Goal: Information Seeking & Learning: Find specific fact

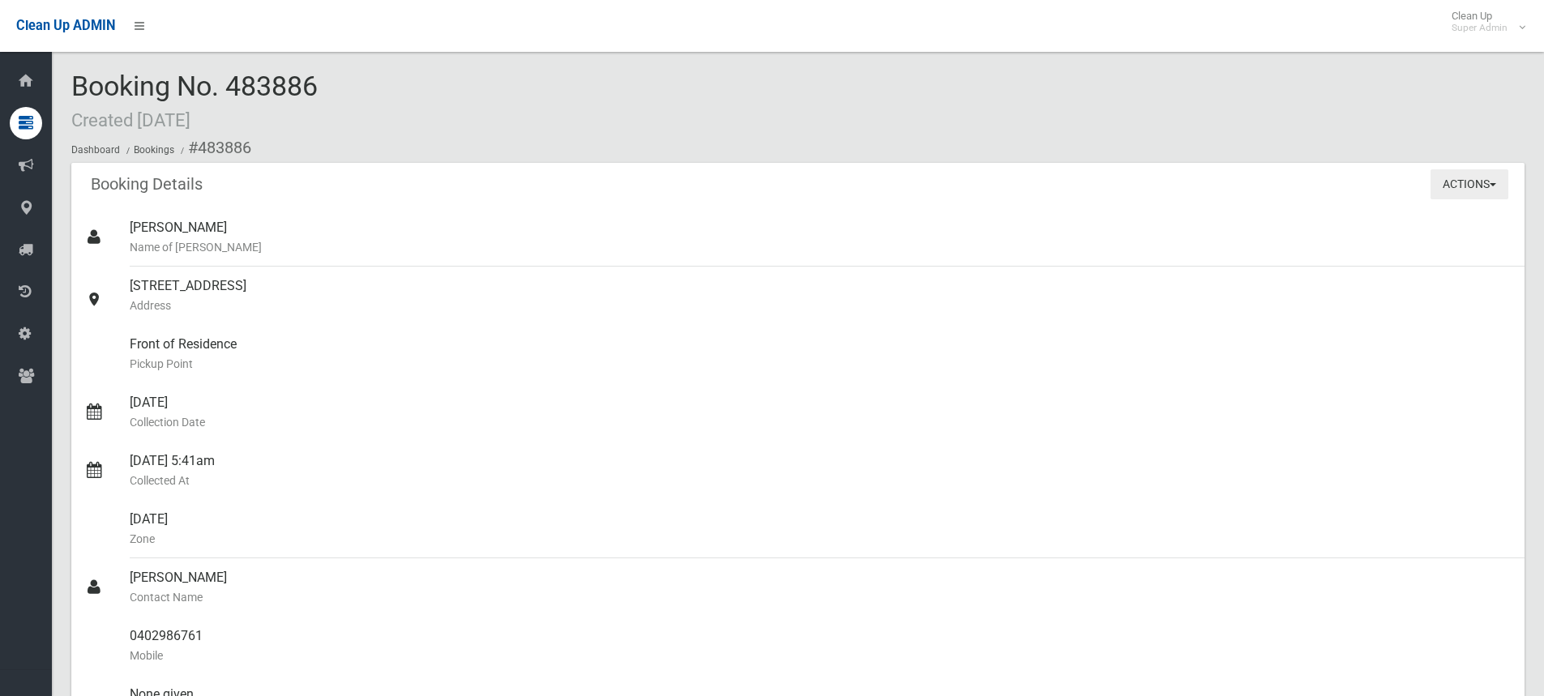
click at [1482, 182] on button "Actions" at bounding box center [1469, 184] width 78 height 30
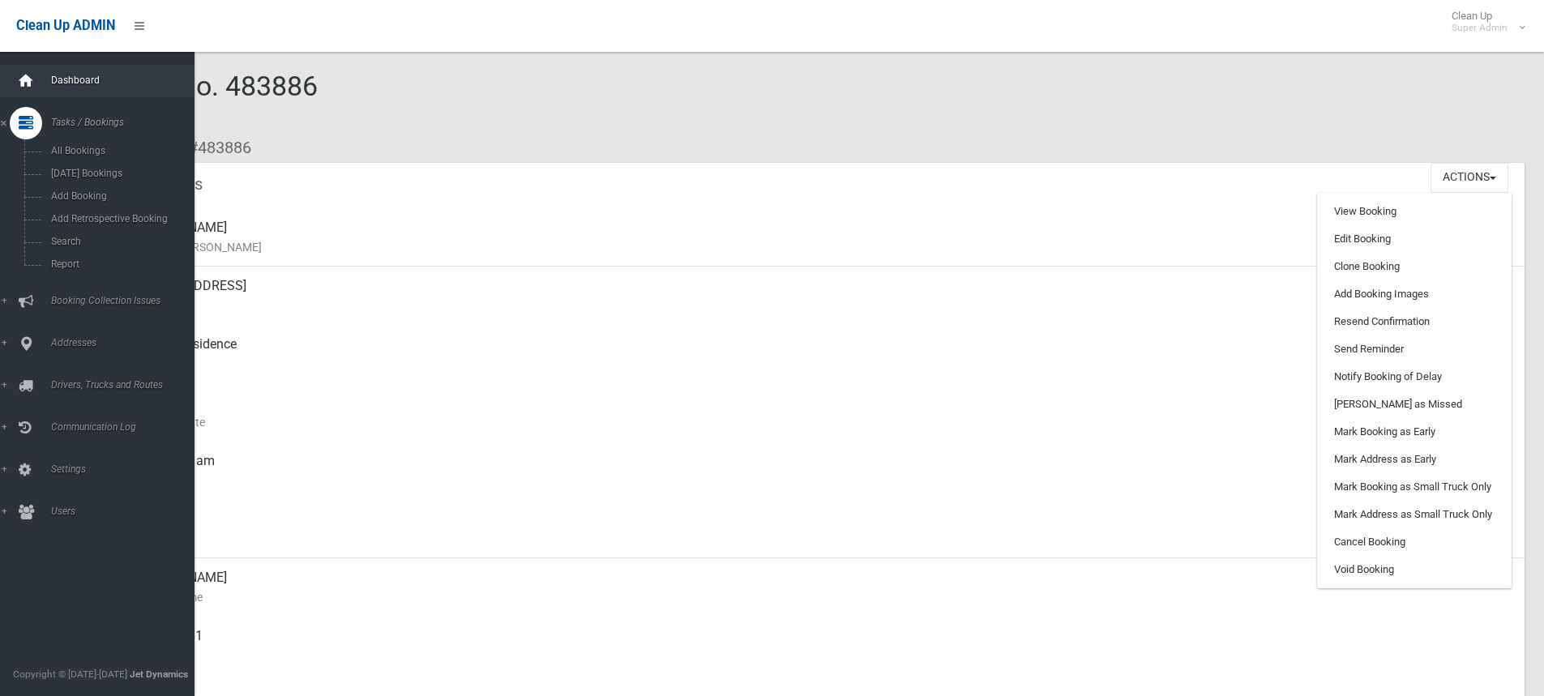
click at [30, 84] on icon at bounding box center [26, 81] width 18 height 32
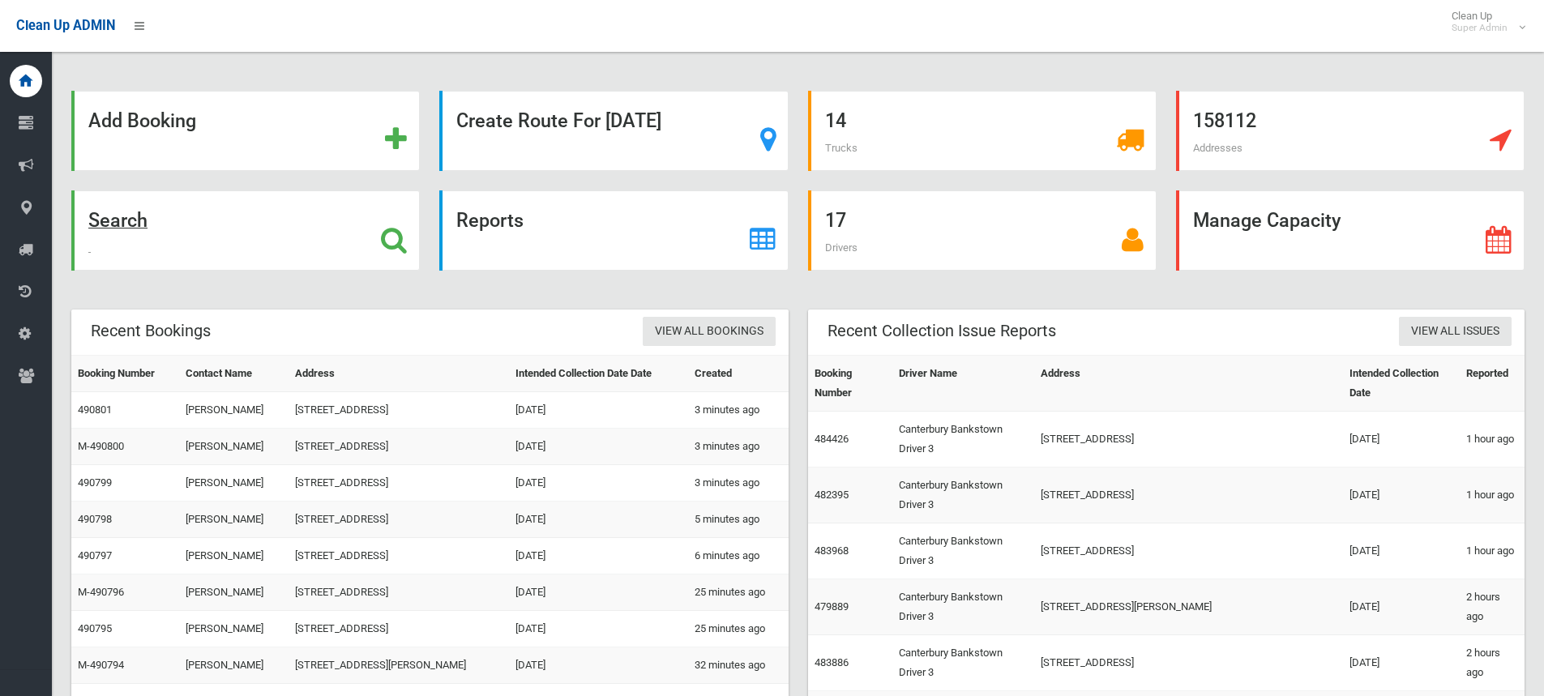
click at [177, 226] on div "Search" at bounding box center [245, 230] width 348 height 80
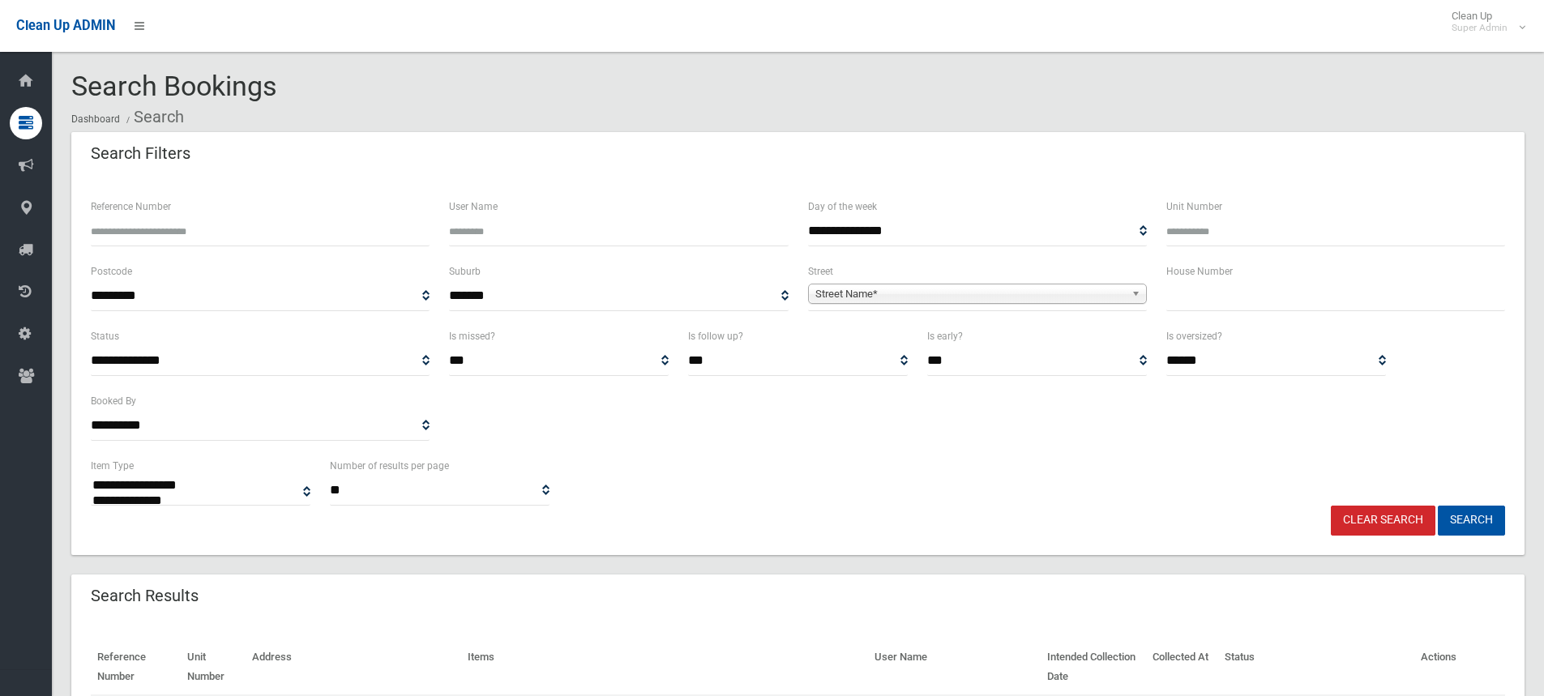
select select
click at [1276, 301] on input "text" at bounding box center [1335, 296] width 339 height 30
type input "**"
click at [1085, 281] on span "**********" at bounding box center [977, 296] width 339 height 30
drag, startPoint x: 1080, startPoint y: 284, endPoint x: 1076, endPoint y: 295, distance: 12.0
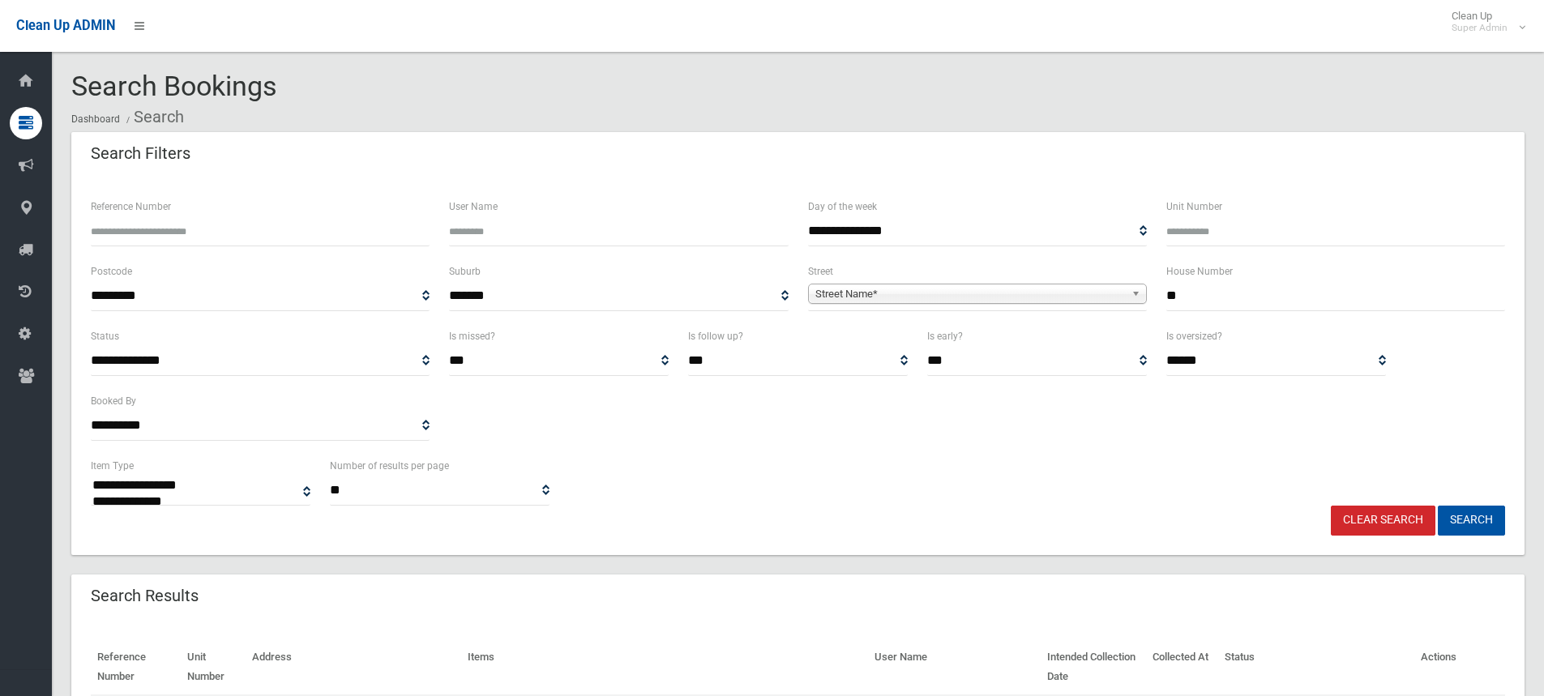
click at [1080, 284] on link "Street Name*" at bounding box center [977, 294] width 339 height 20
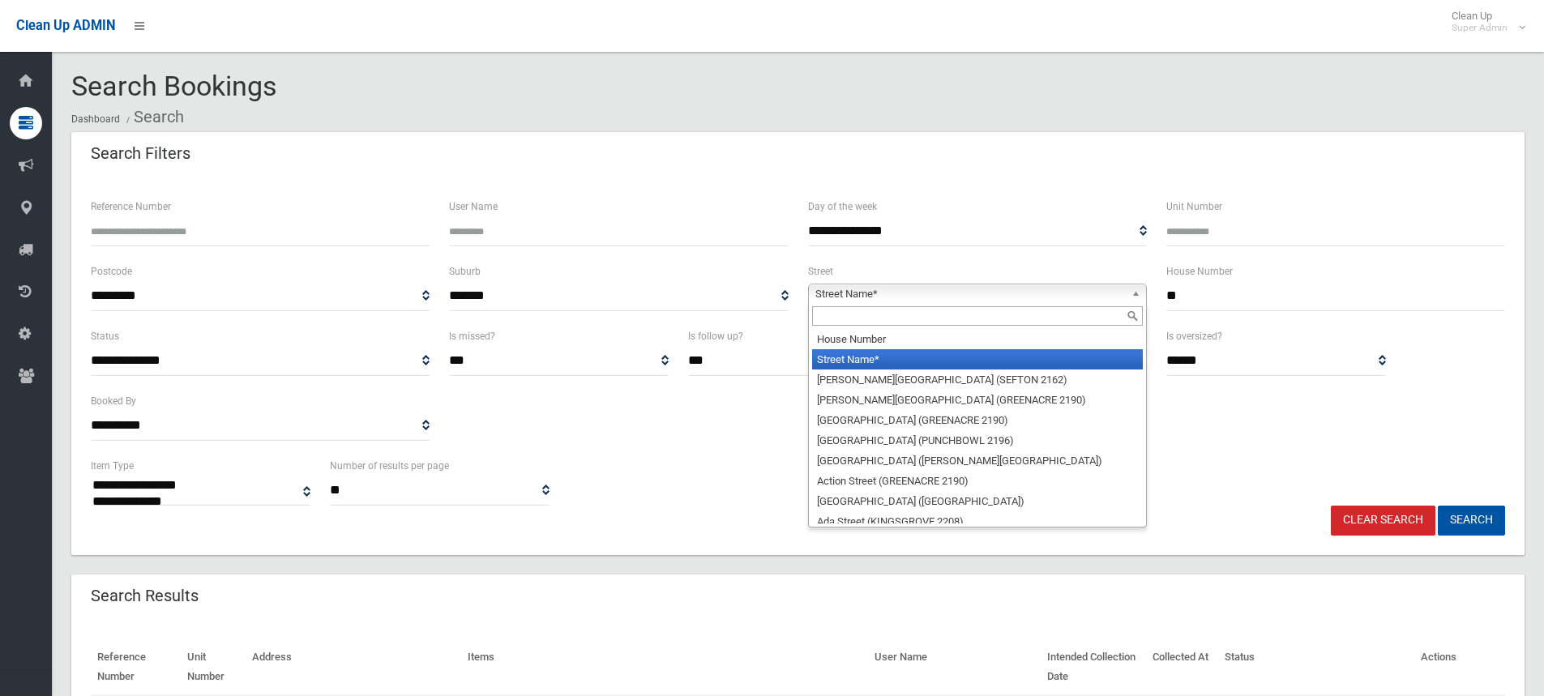
click at [1062, 314] on input "text" at bounding box center [977, 315] width 331 height 19
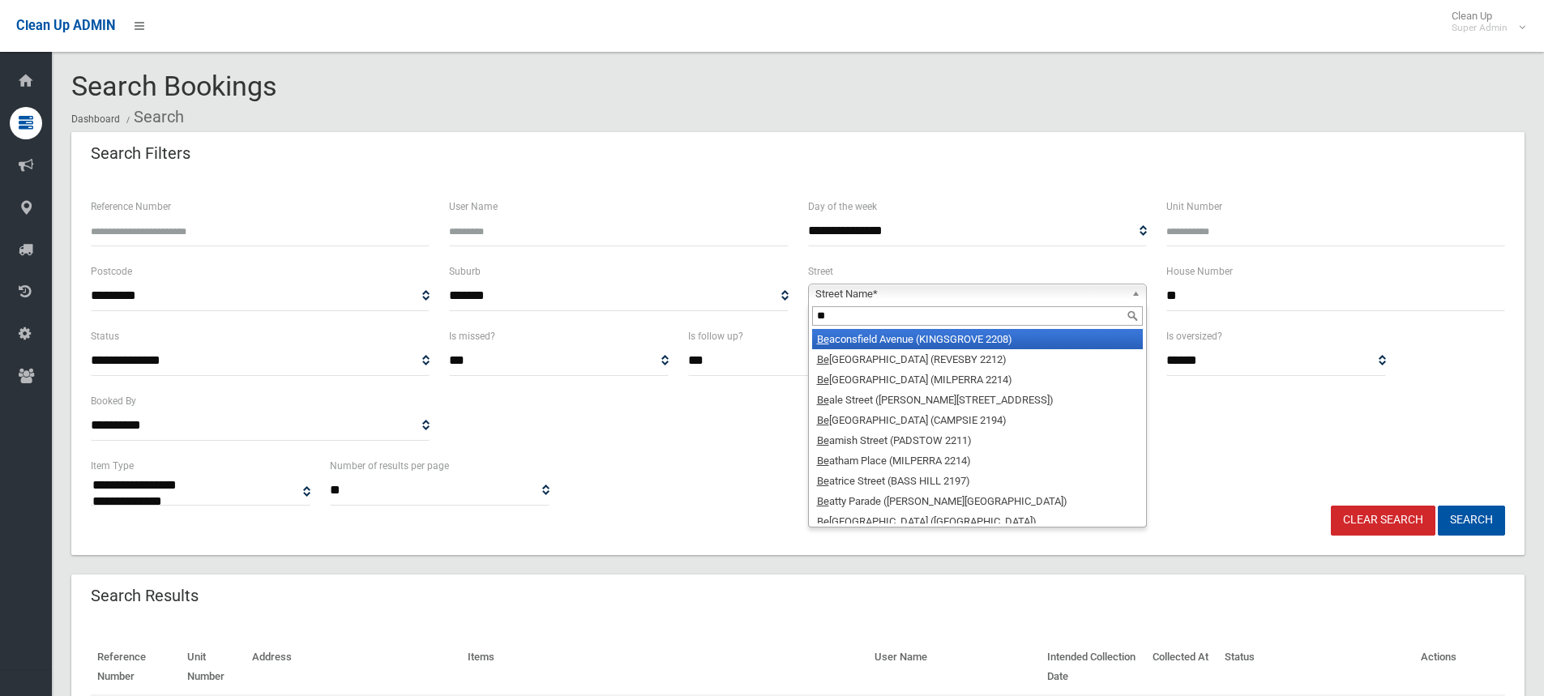
type input "*"
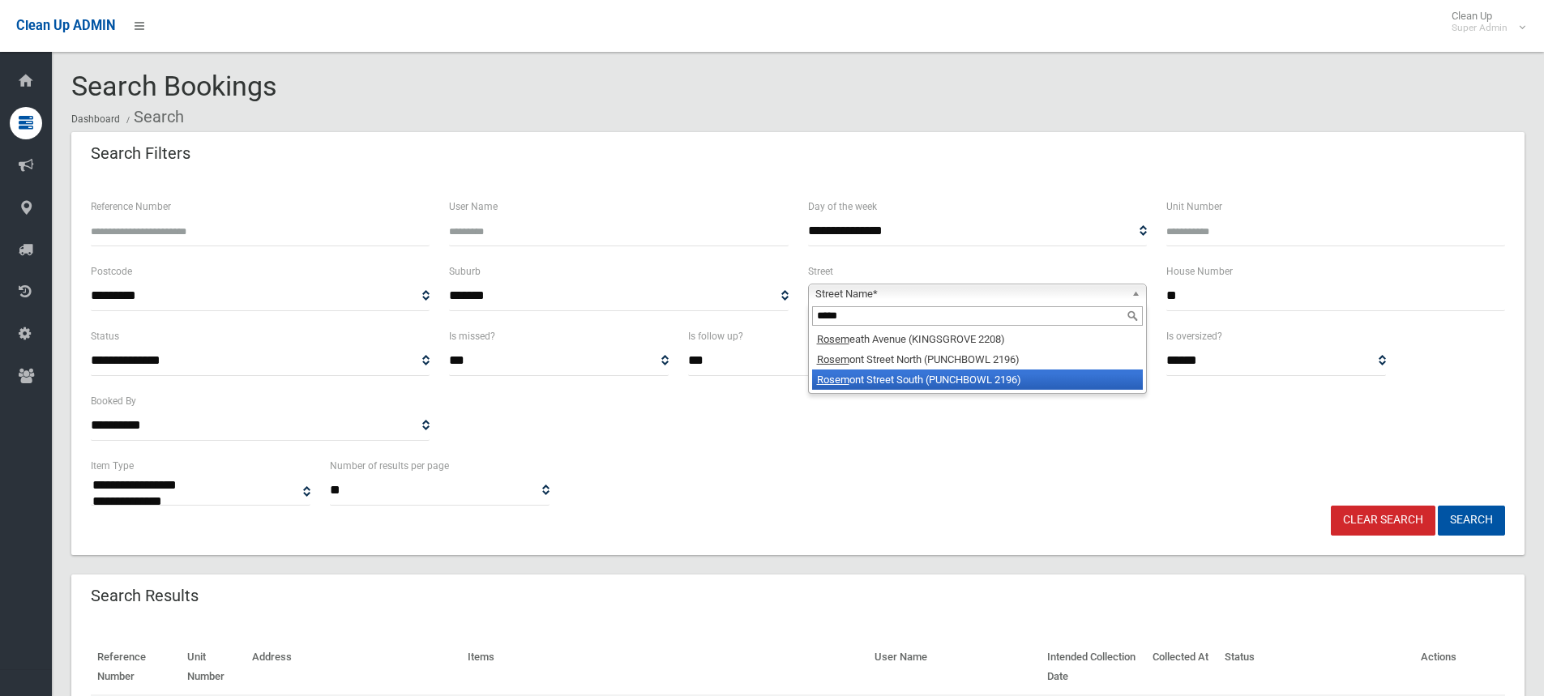
type input "*****"
click at [971, 377] on li "Rosem ont Street South (PUNCHBOWL 2196)" at bounding box center [977, 380] width 331 height 20
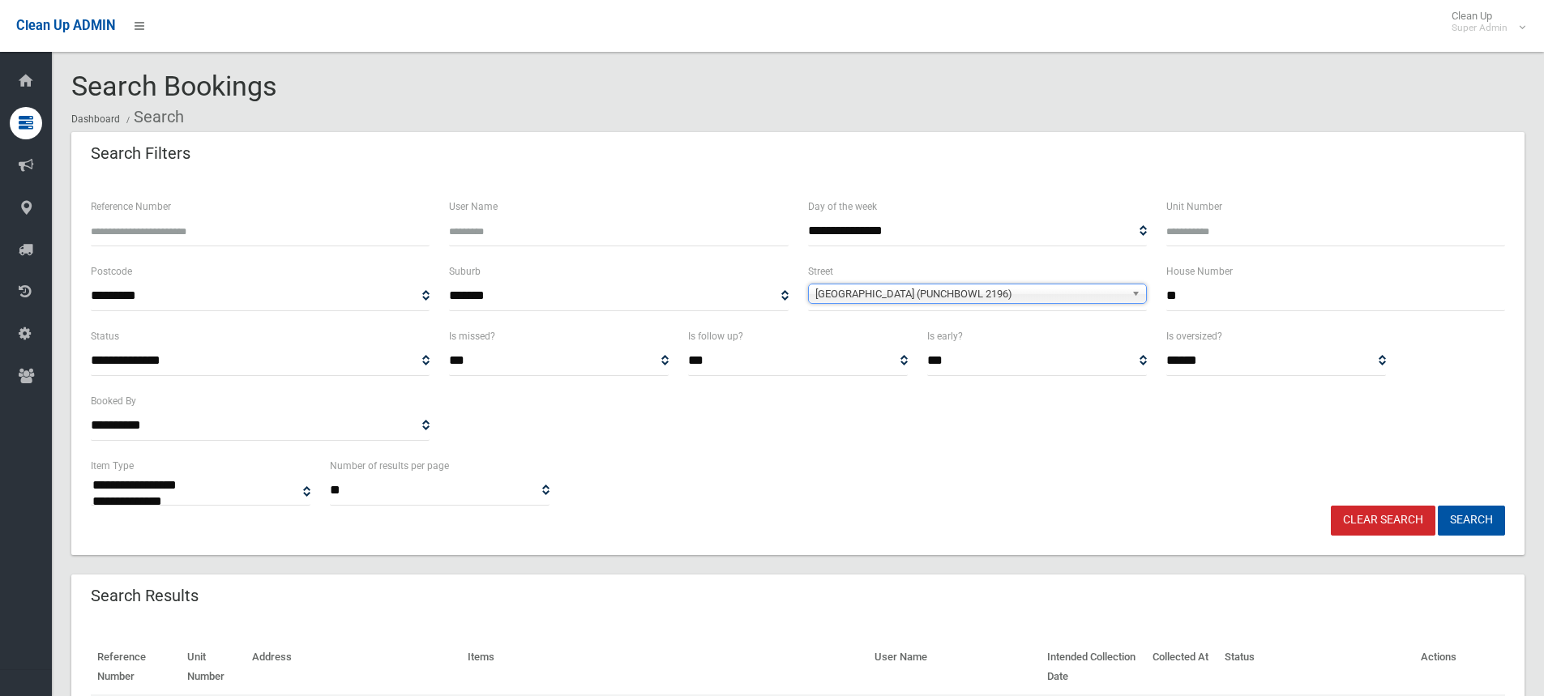
click at [1438, 506] on button "Search" at bounding box center [1471, 521] width 67 height 30
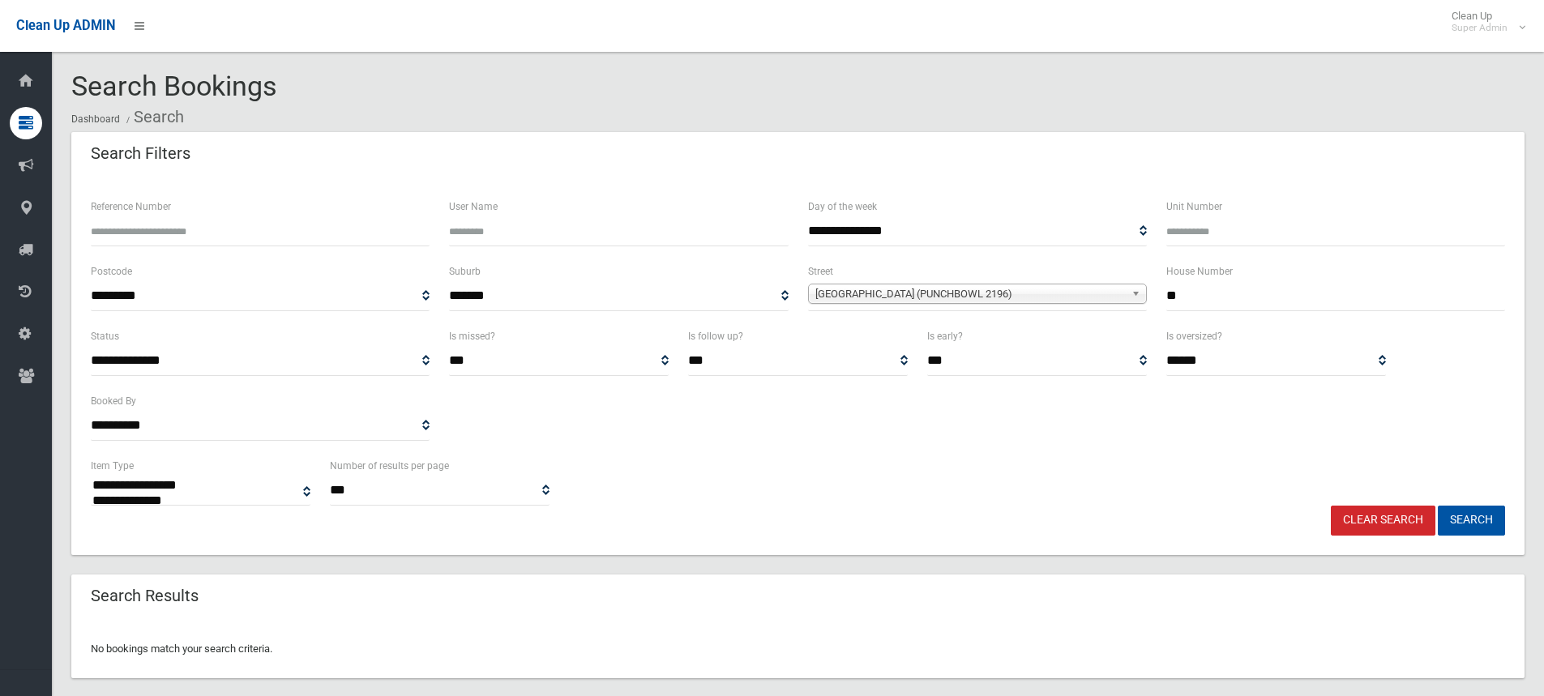
select select
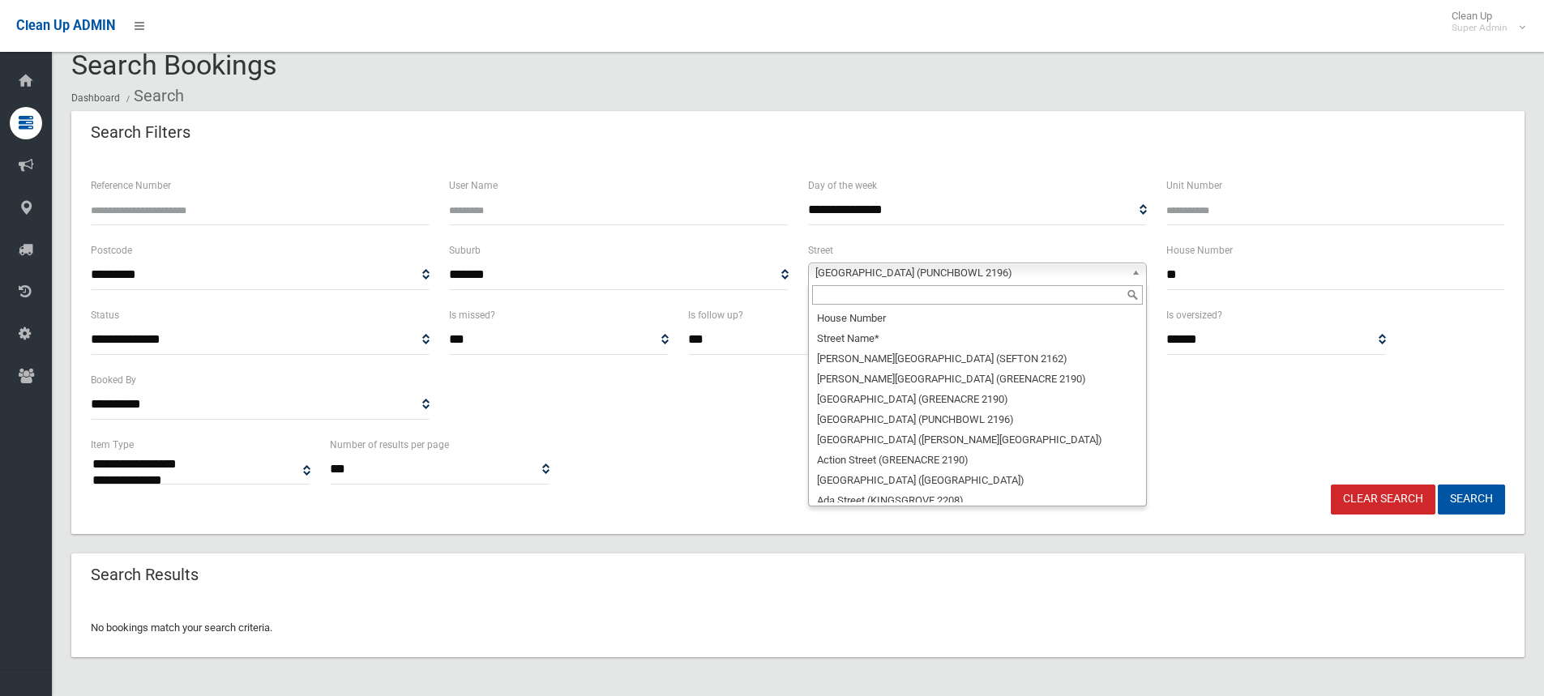
drag, startPoint x: 1109, startPoint y: 273, endPoint x: 1020, endPoint y: 273, distance: 89.1
click at [1105, 273] on span "[GEOGRAPHIC_DATA] (PUNCHBOWL 2196)" at bounding box center [970, 272] width 310 height 19
click at [931, 293] on input "text" at bounding box center [977, 294] width 331 height 19
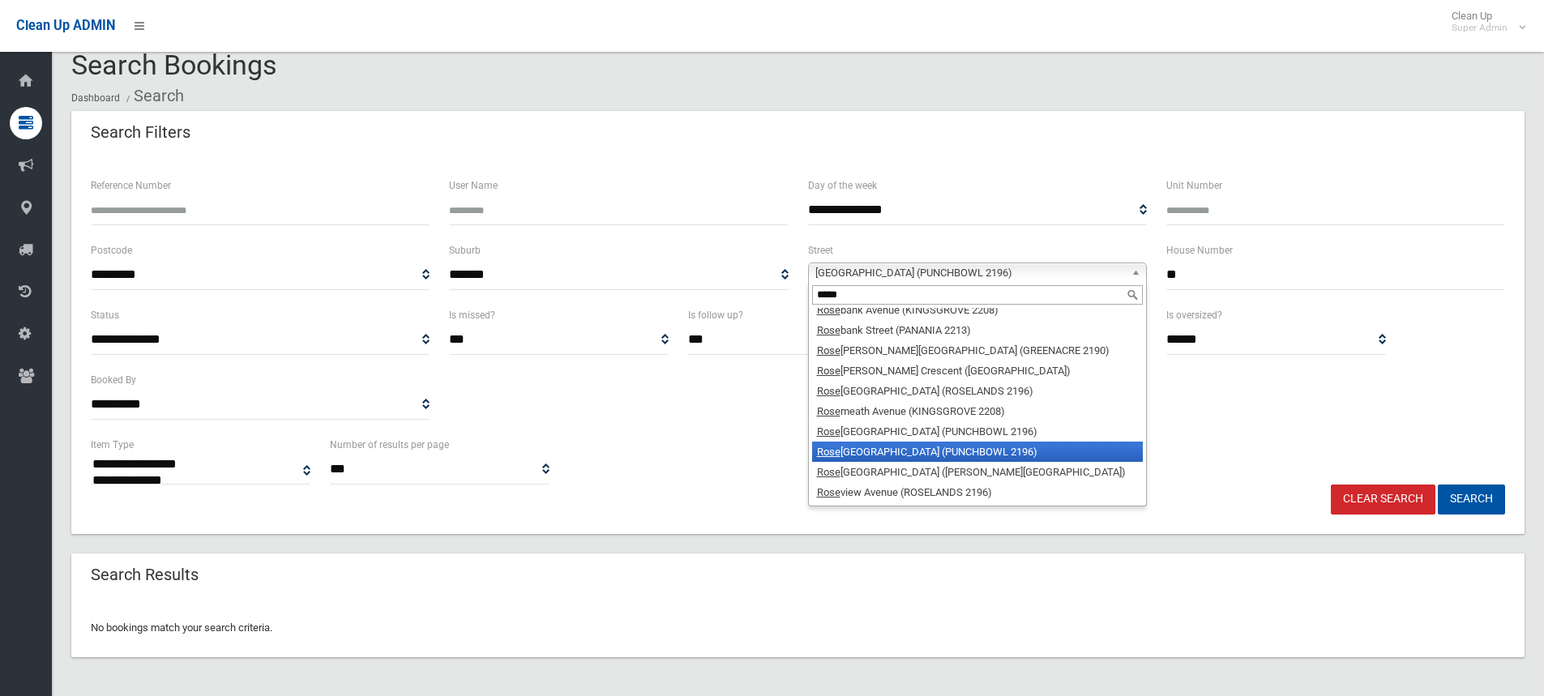
scroll to position [0, 0]
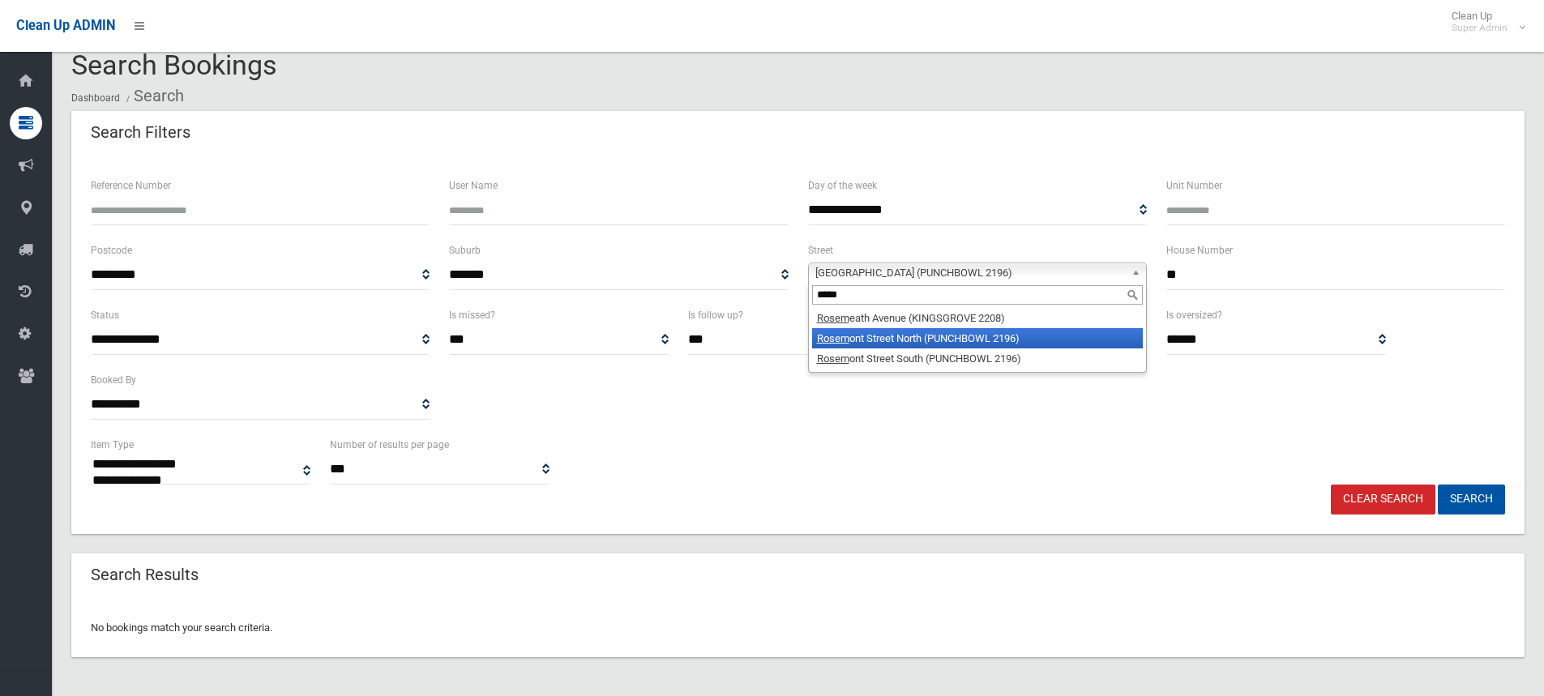
type input "*****"
click at [918, 340] on li "Rosem ont Street North (PUNCHBOWL 2196)" at bounding box center [977, 338] width 331 height 20
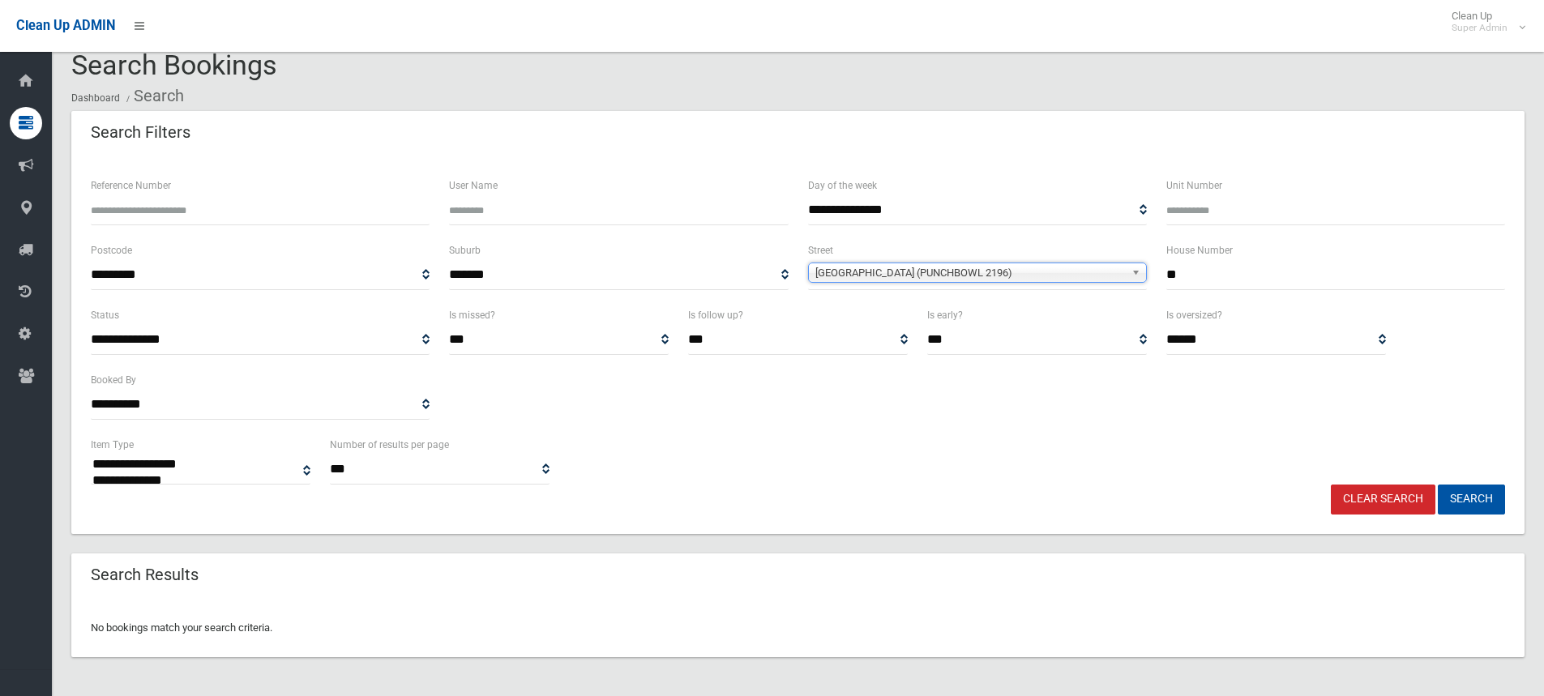
click at [1438, 485] on button "Search" at bounding box center [1471, 500] width 67 height 30
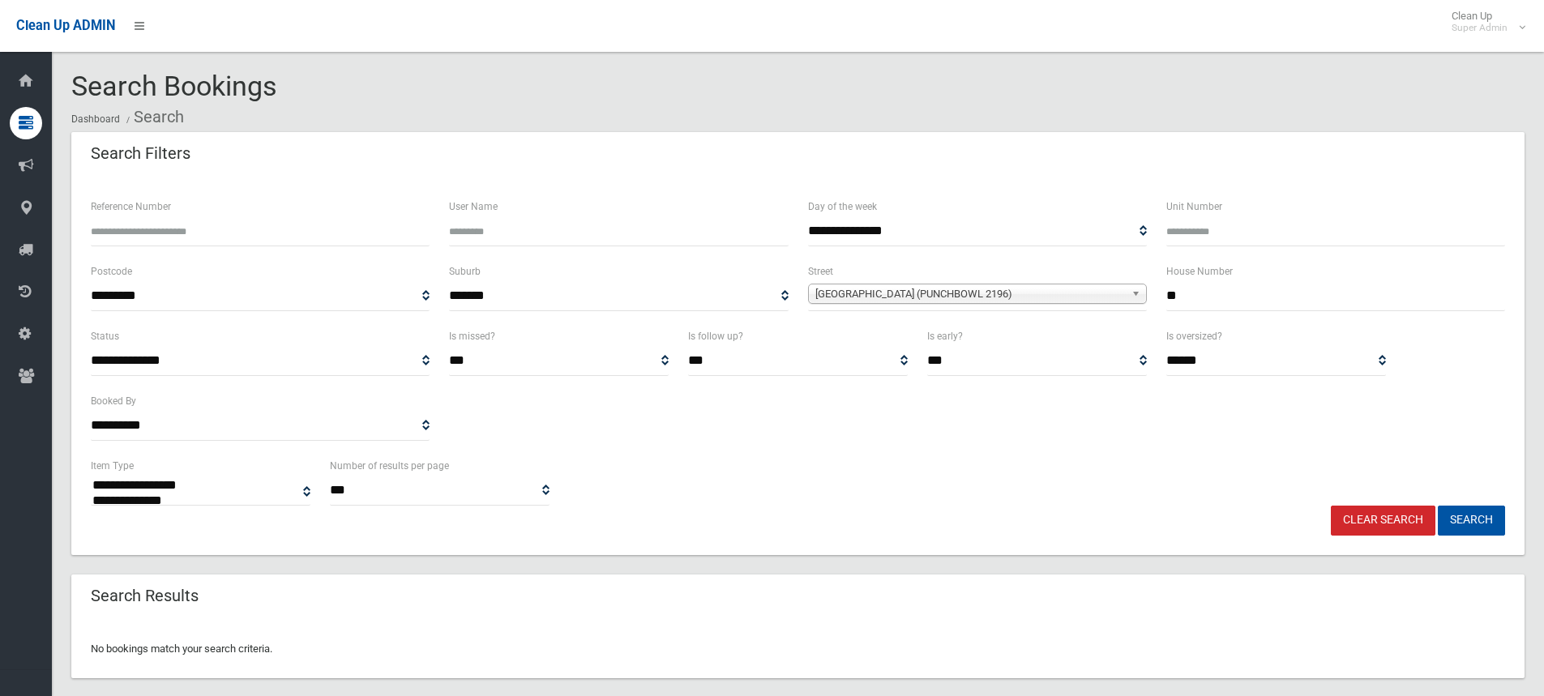
select select
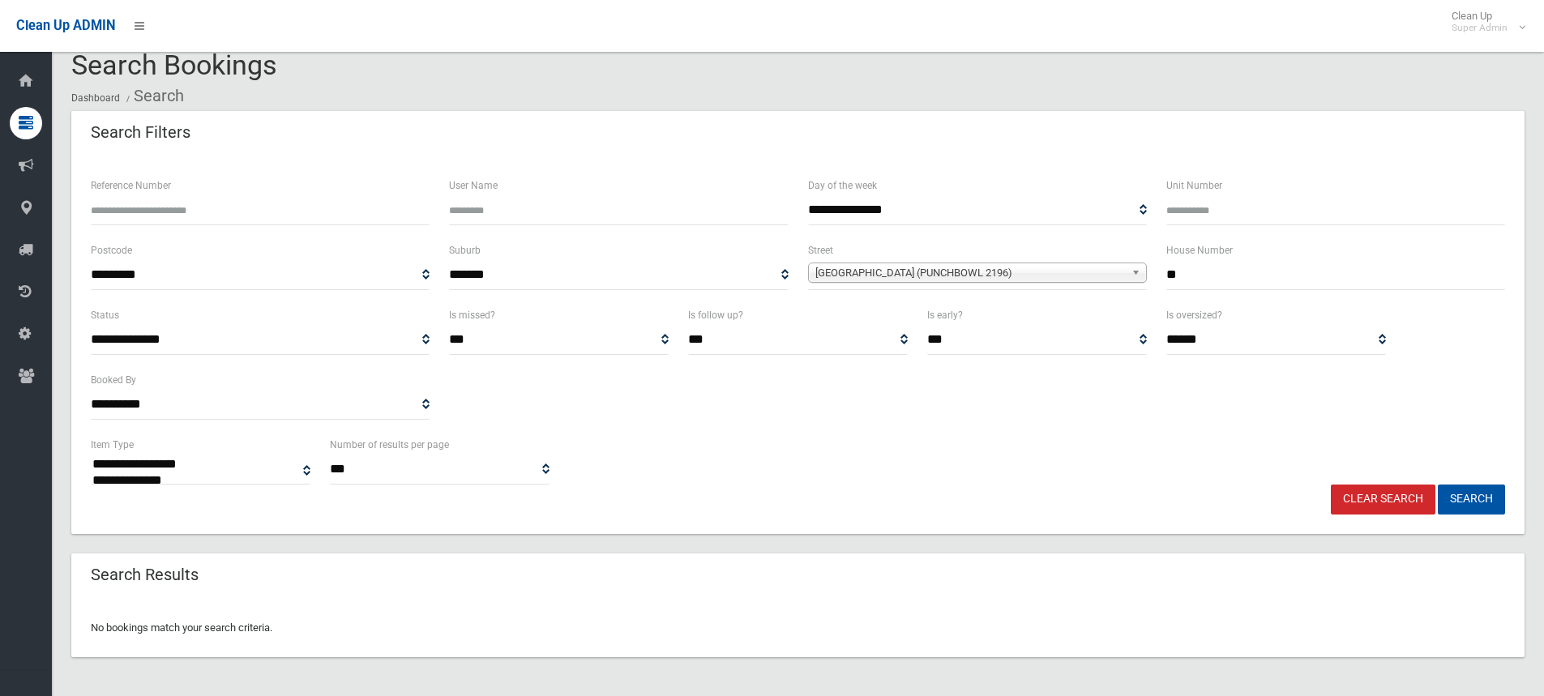
click at [1216, 266] on input "**" at bounding box center [1335, 275] width 339 height 30
type input "**"
click at [977, 278] on span "Rosemont Street North (PUNCHBOWL 2196)" at bounding box center [970, 272] width 310 height 19
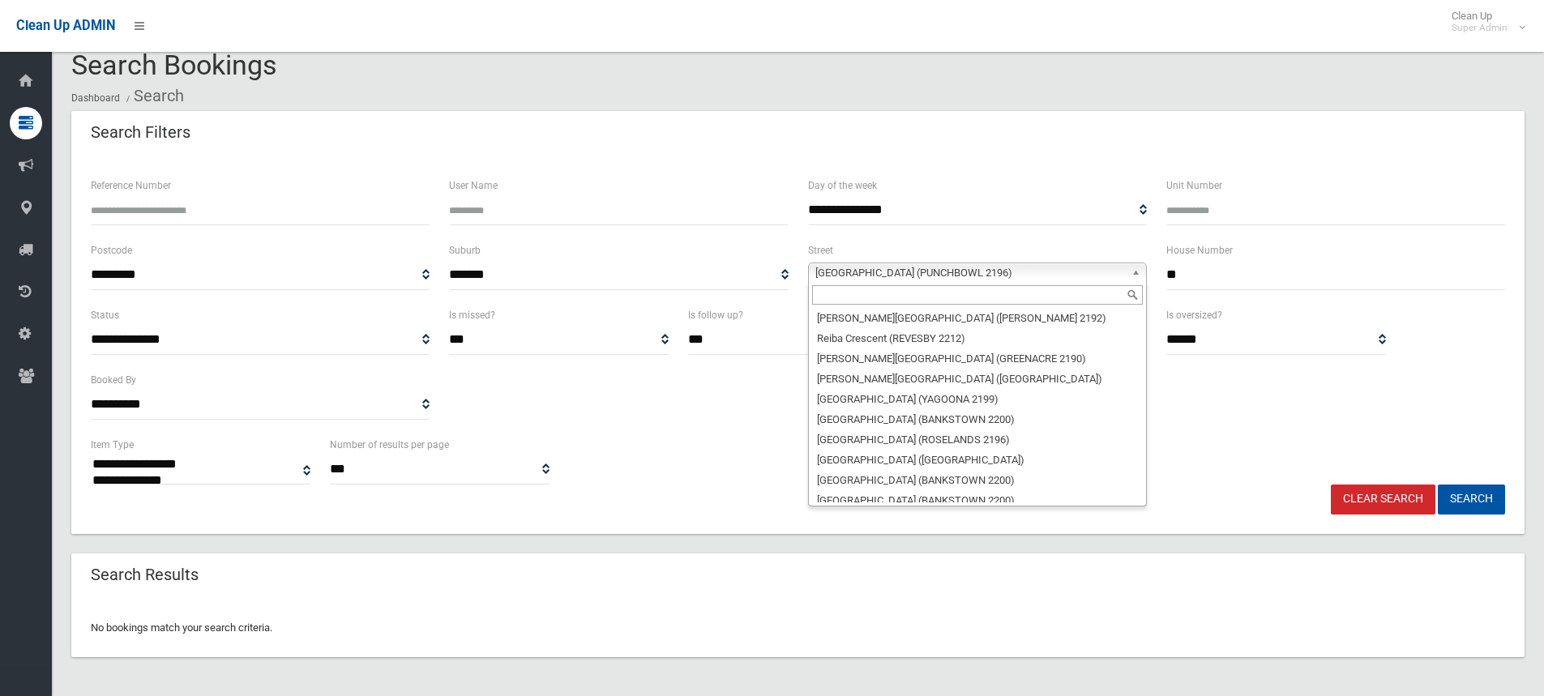
click at [954, 300] on input "text" at bounding box center [977, 294] width 331 height 19
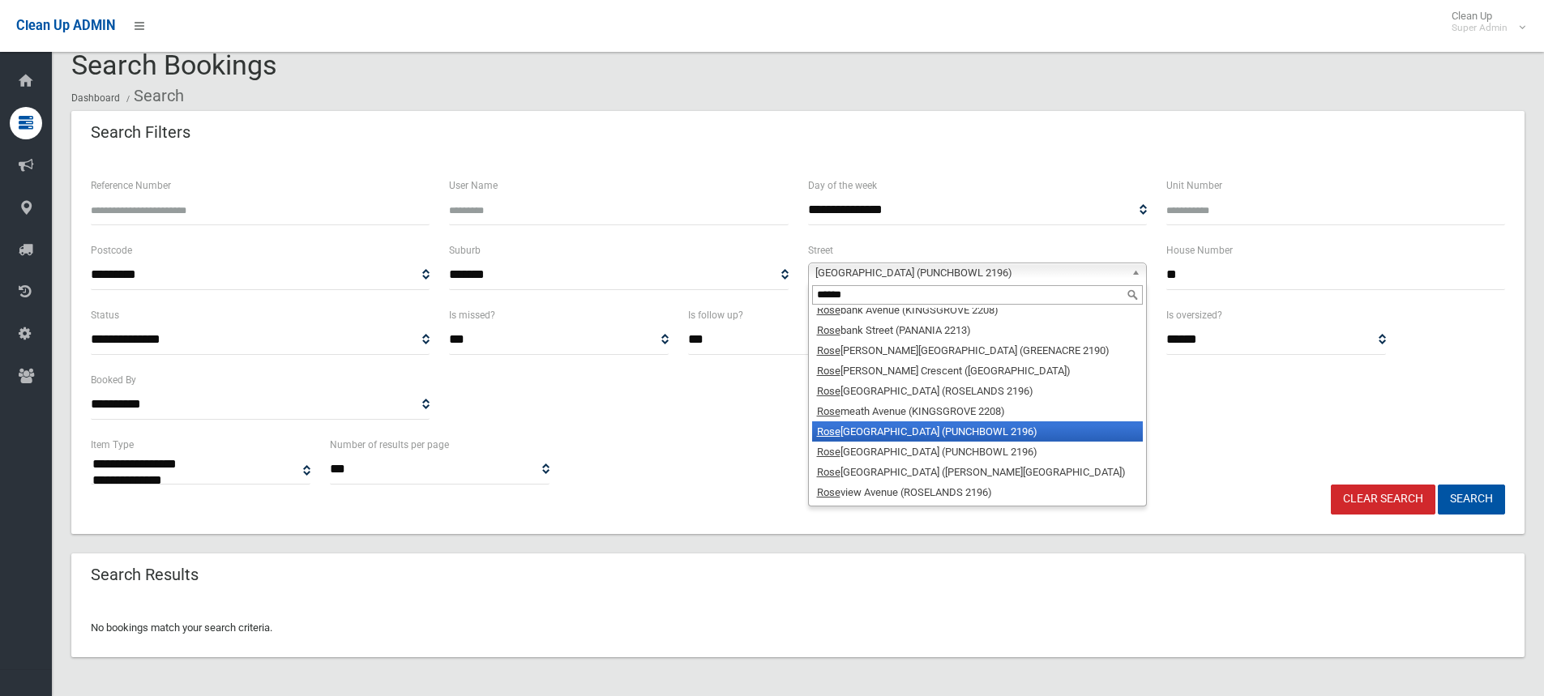
scroll to position [0, 0]
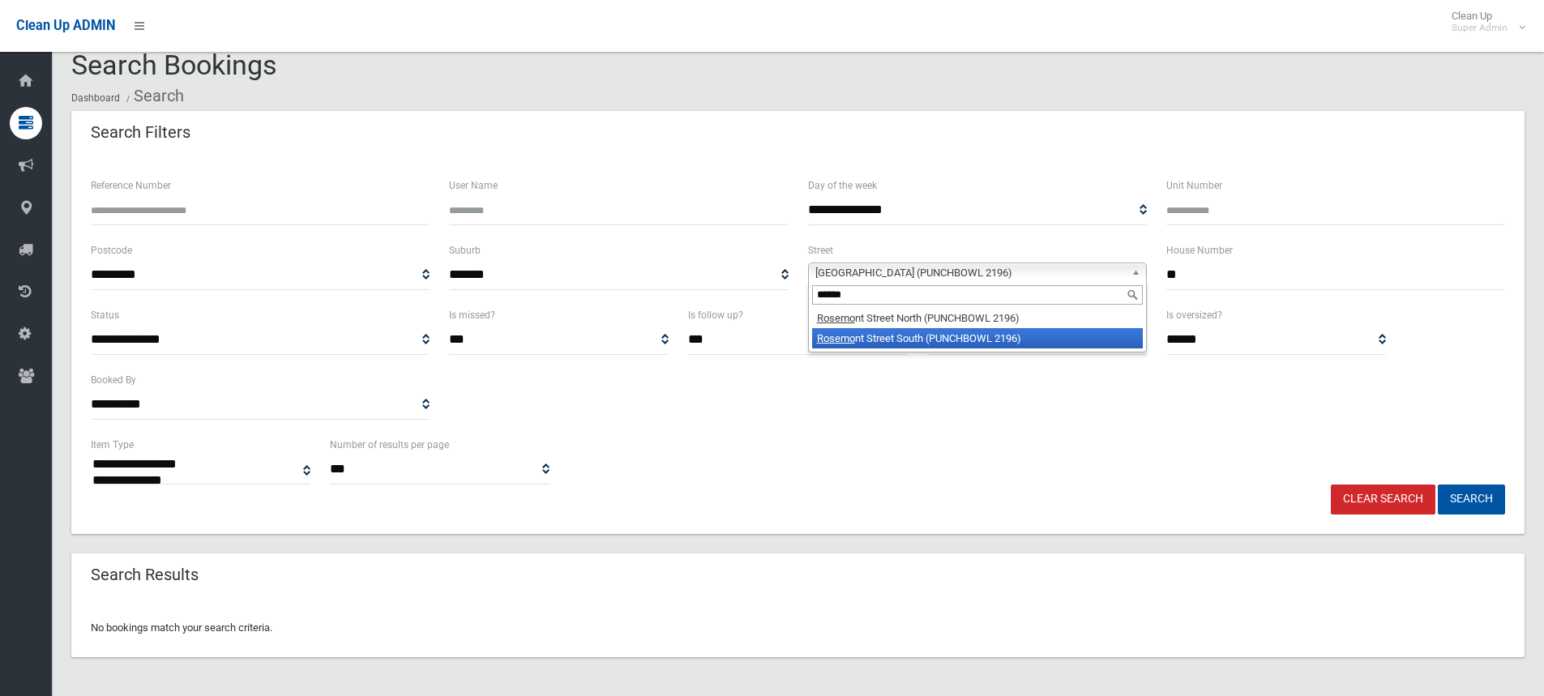
type input "******"
click at [932, 336] on li "Rosemo nt Street South (PUNCHBOWL 2196)" at bounding box center [977, 338] width 331 height 20
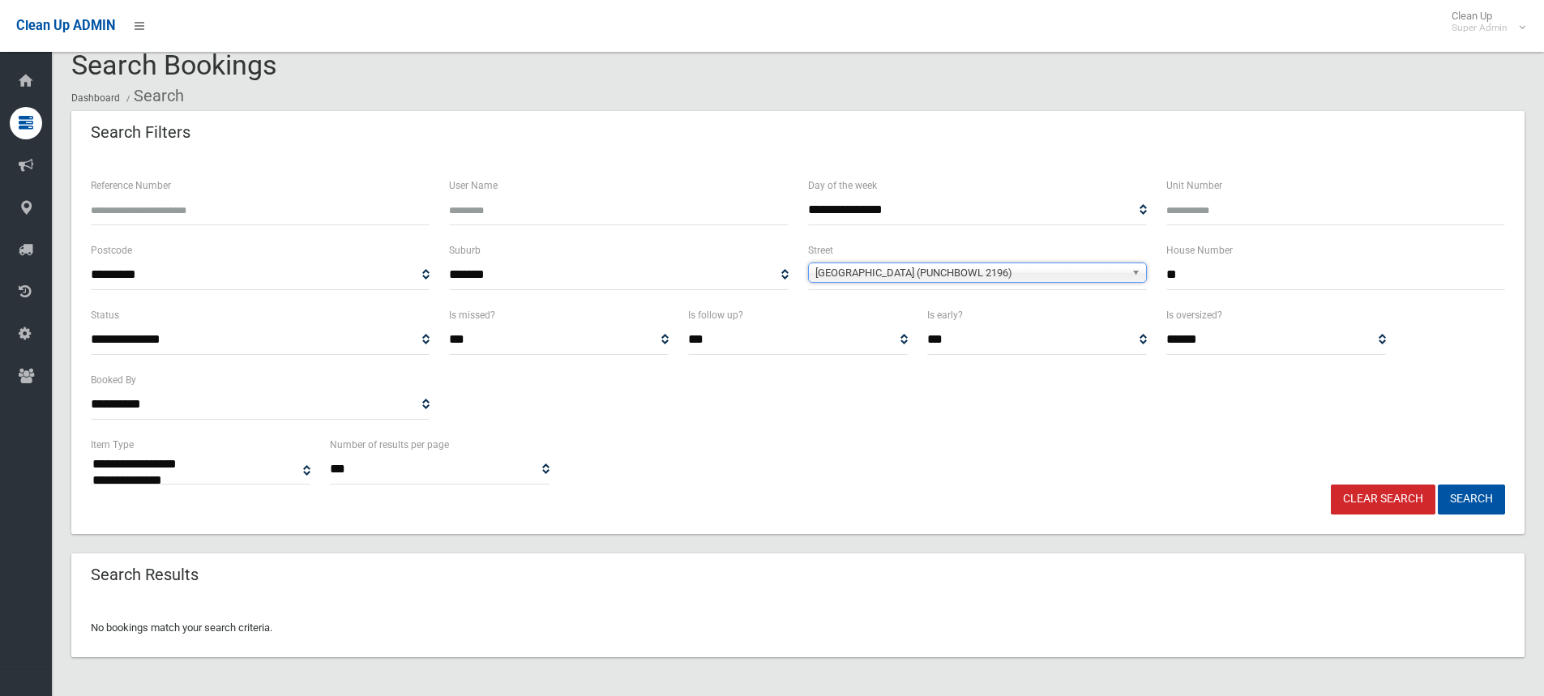
click at [1438, 485] on button "Search" at bounding box center [1471, 500] width 67 height 30
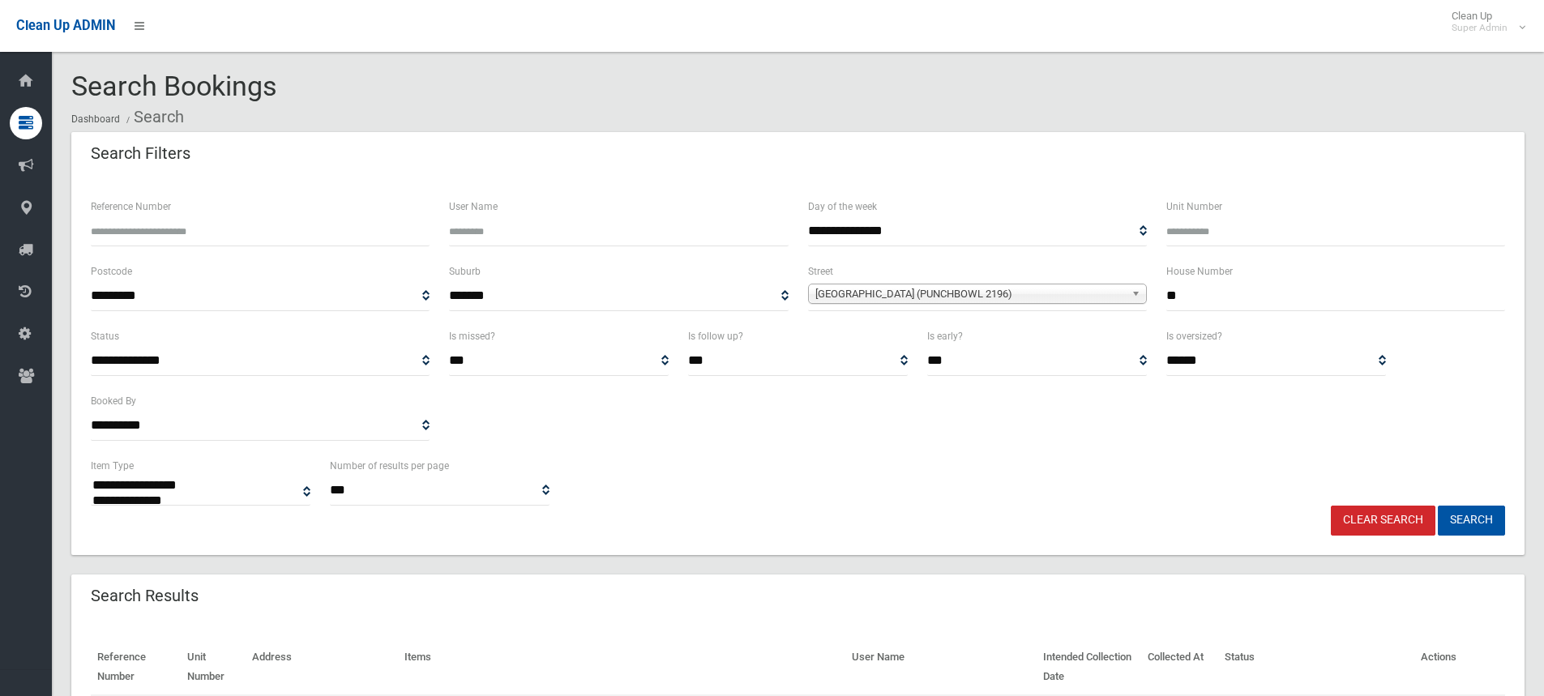
select select
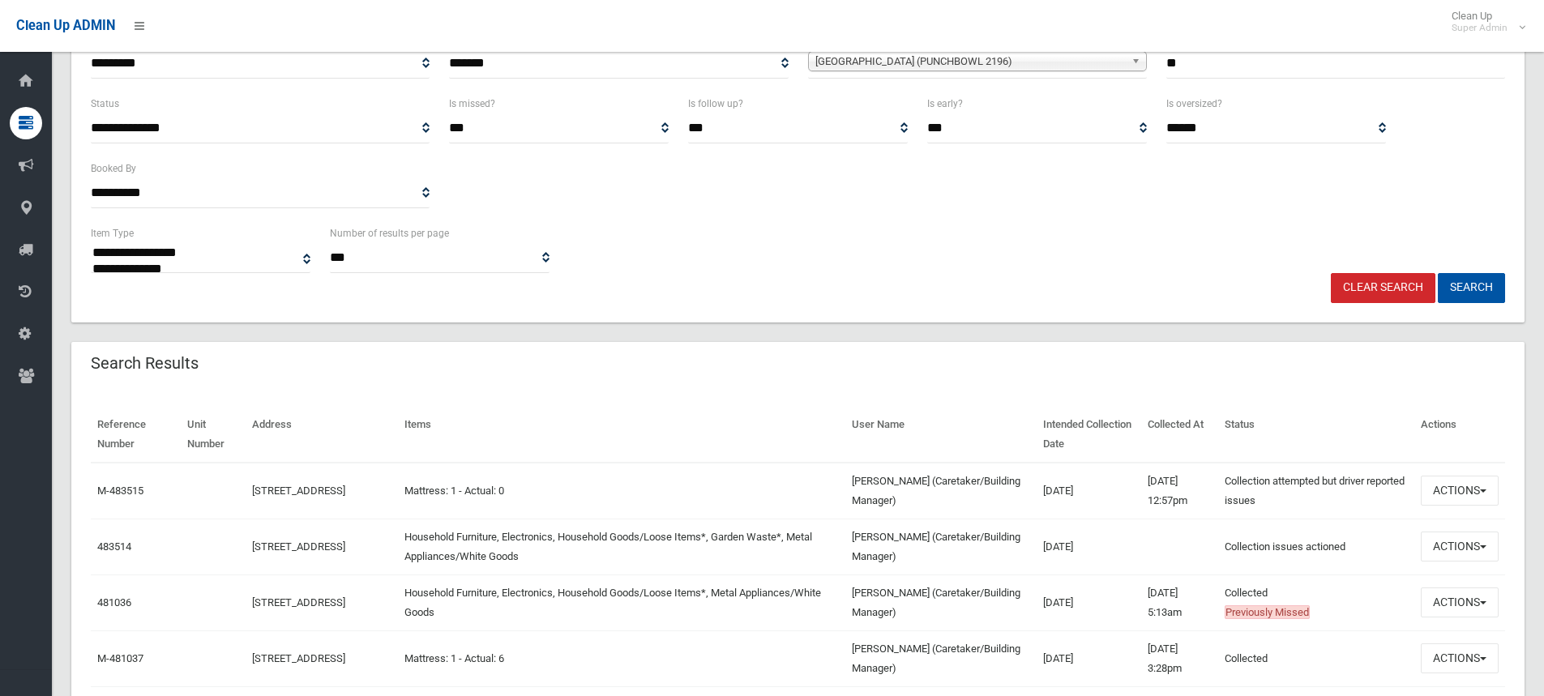
scroll to position [243, 0]
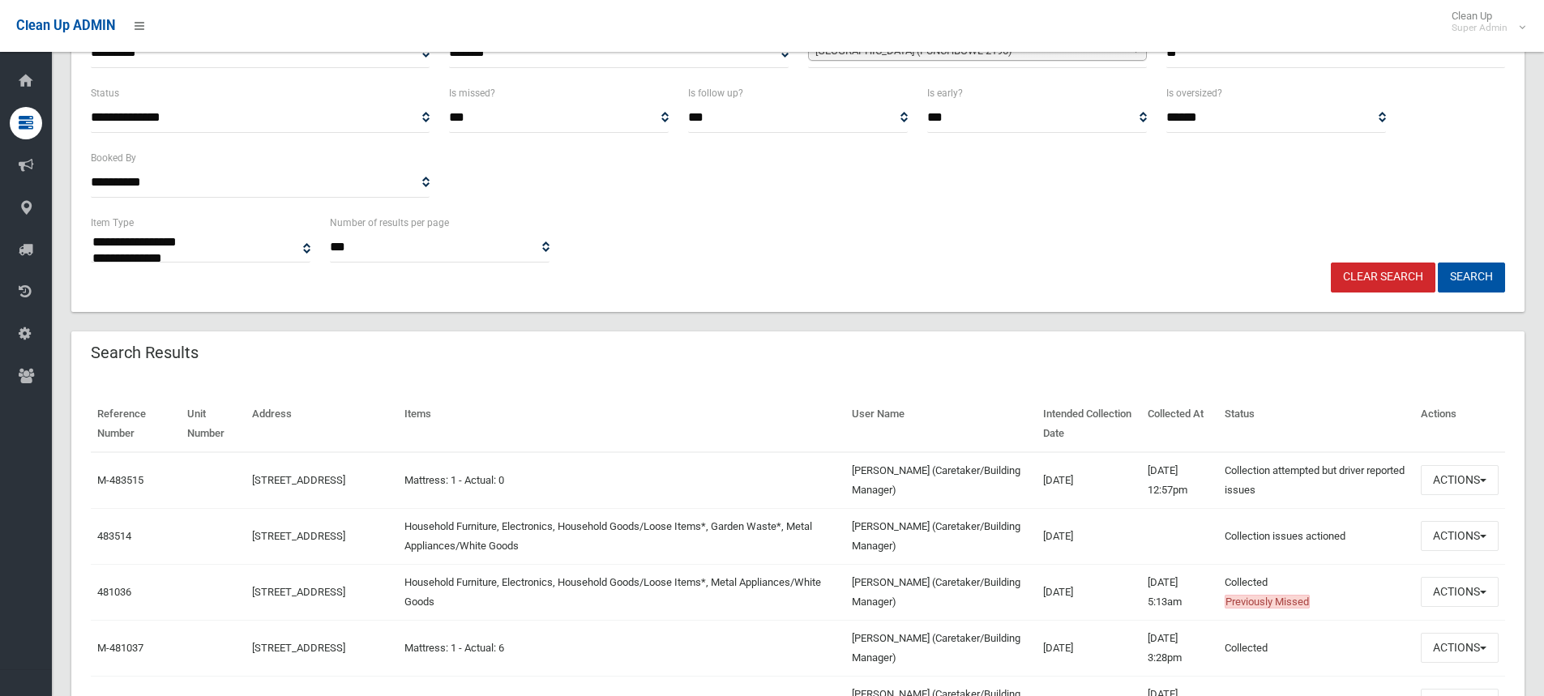
click at [799, 374] on div "Search Results" at bounding box center [797, 353] width 1453 height 45
click at [800, 374] on div "Search Results" at bounding box center [797, 353] width 1453 height 45
click at [1492, 474] on button "Actions" at bounding box center [1460, 480] width 78 height 30
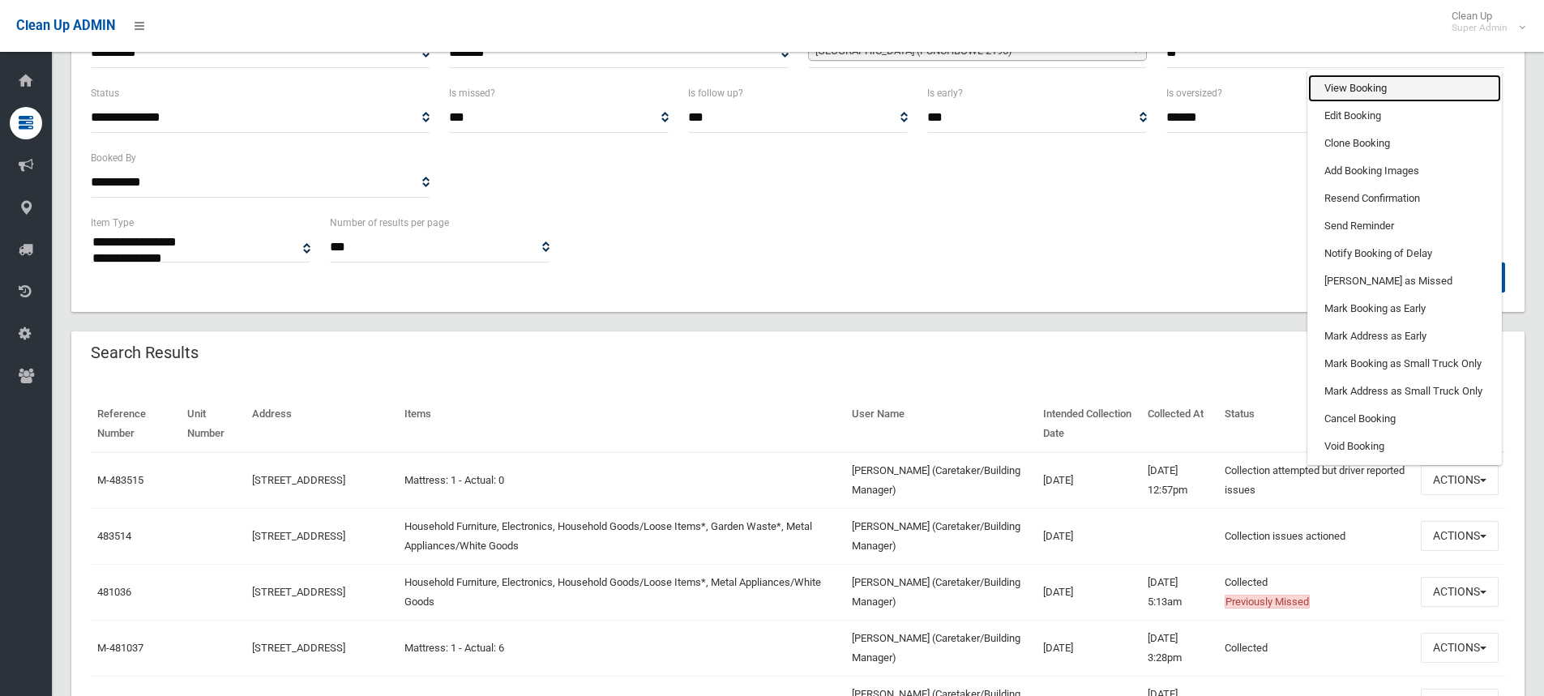
click at [1421, 75] on link "View Booking" at bounding box center [1404, 89] width 193 height 28
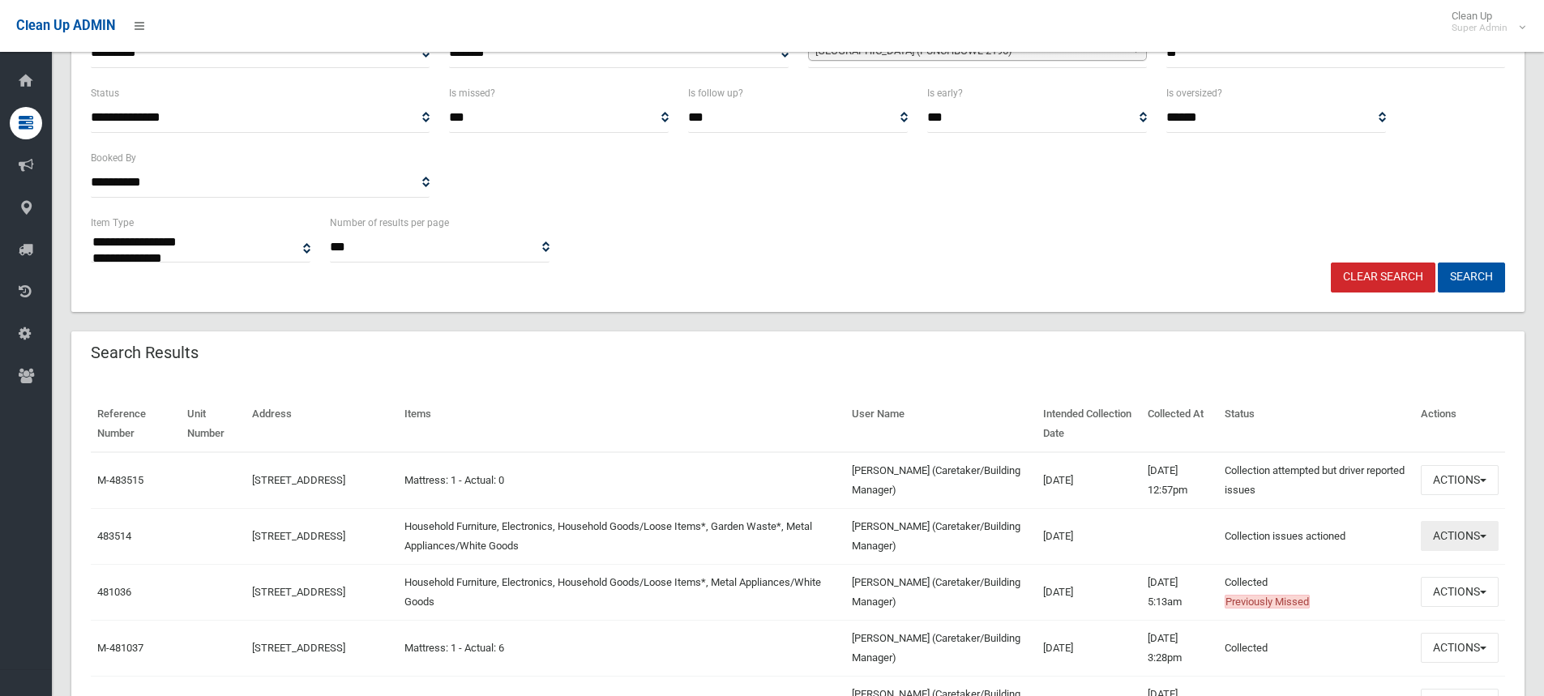
click at [1477, 539] on button "Actions" at bounding box center [1460, 536] width 78 height 30
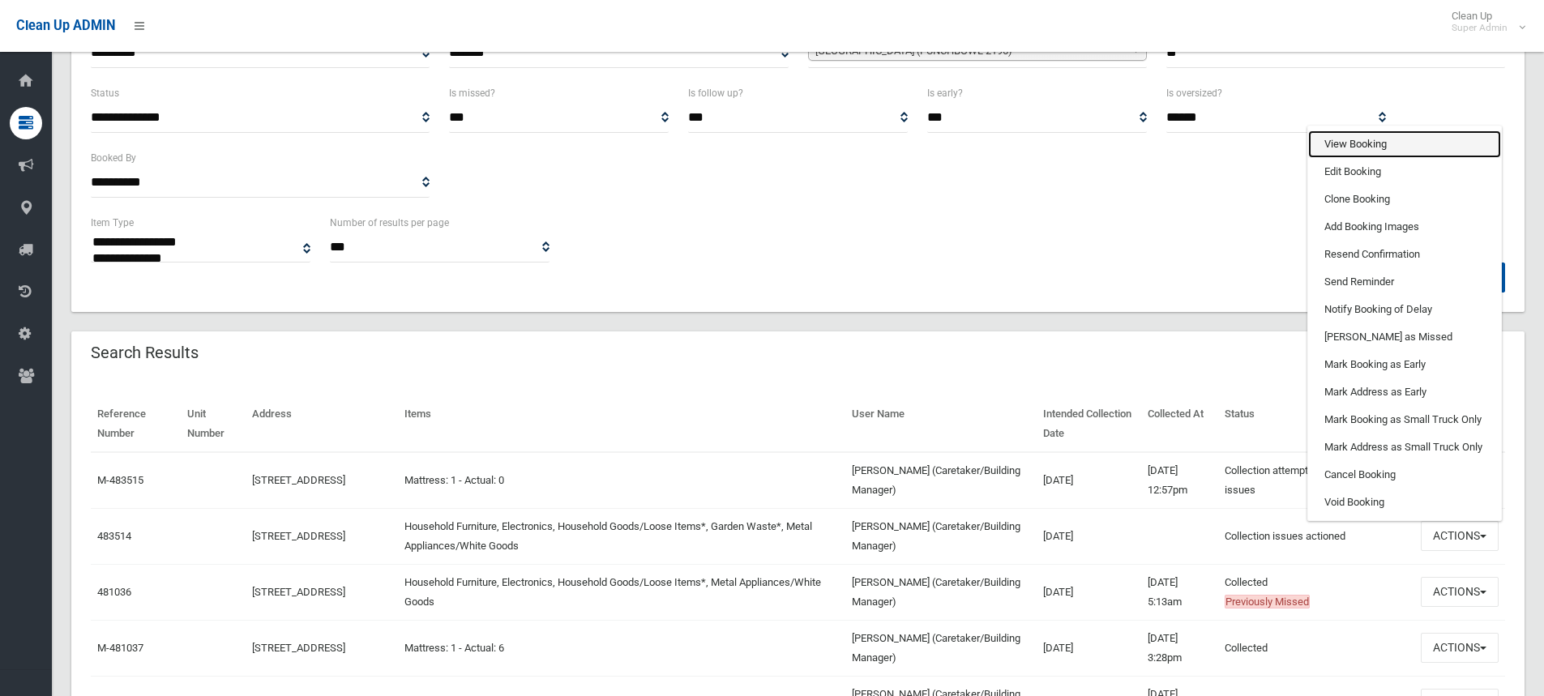
click at [1433, 149] on link "View Booking" at bounding box center [1404, 144] width 193 height 28
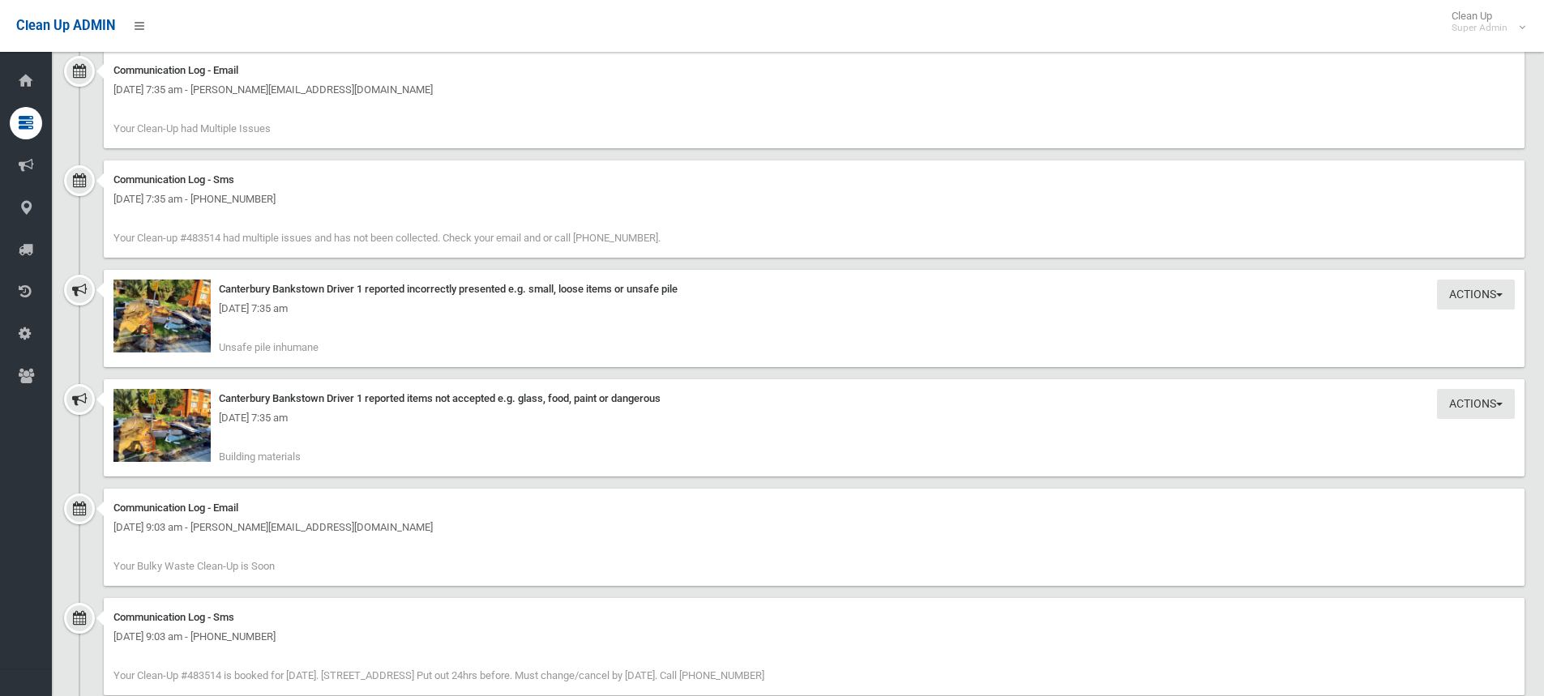
scroll to position [2026, 0]
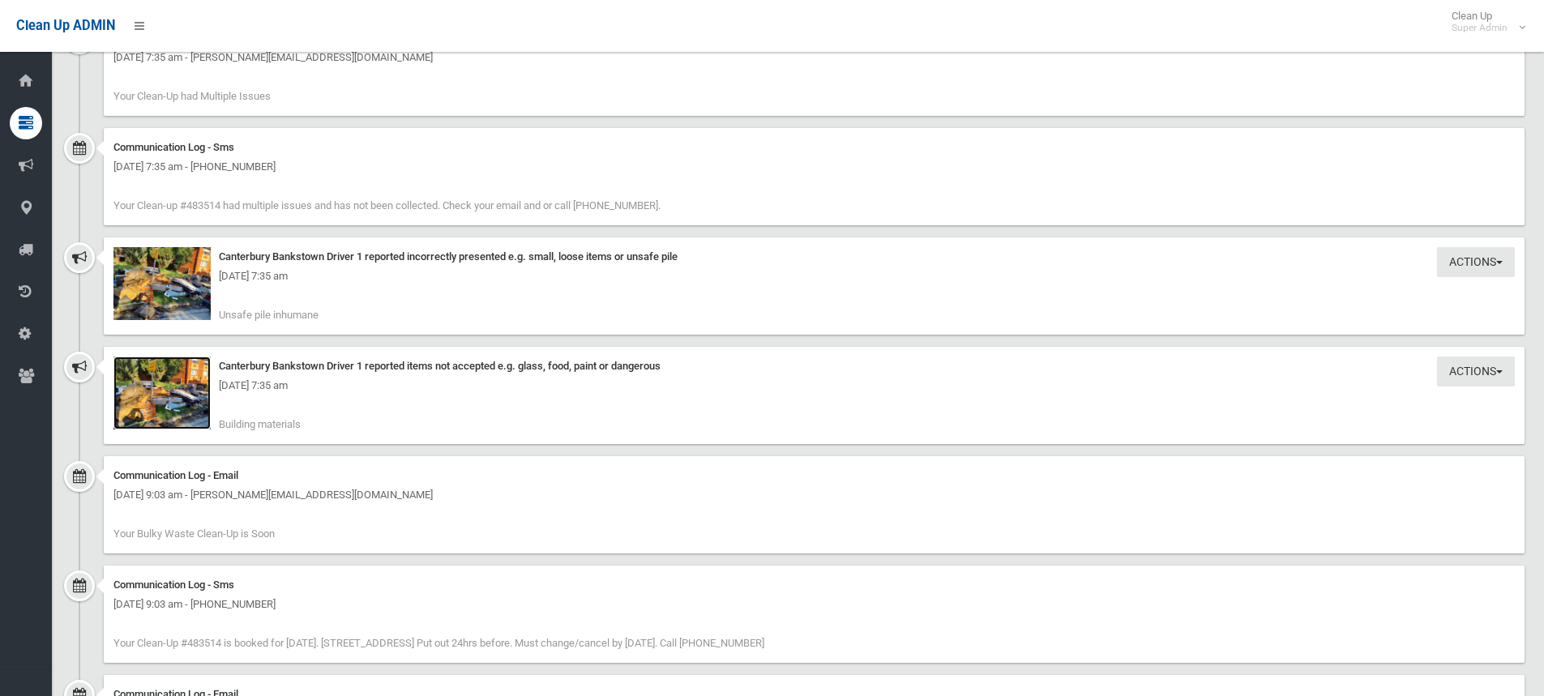
click at [171, 404] on img at bounding box center [161, 393] width 97 height 73
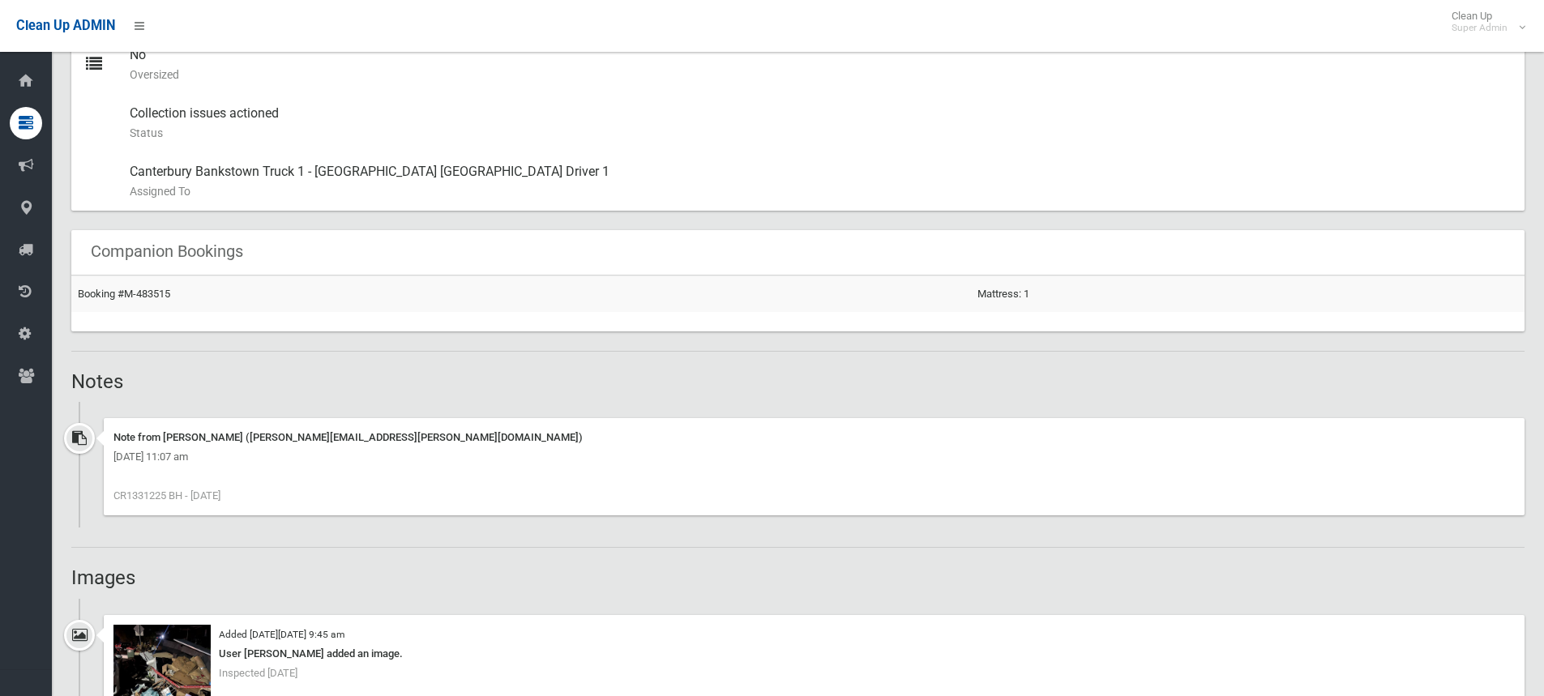
scroll to position [1297, 0]
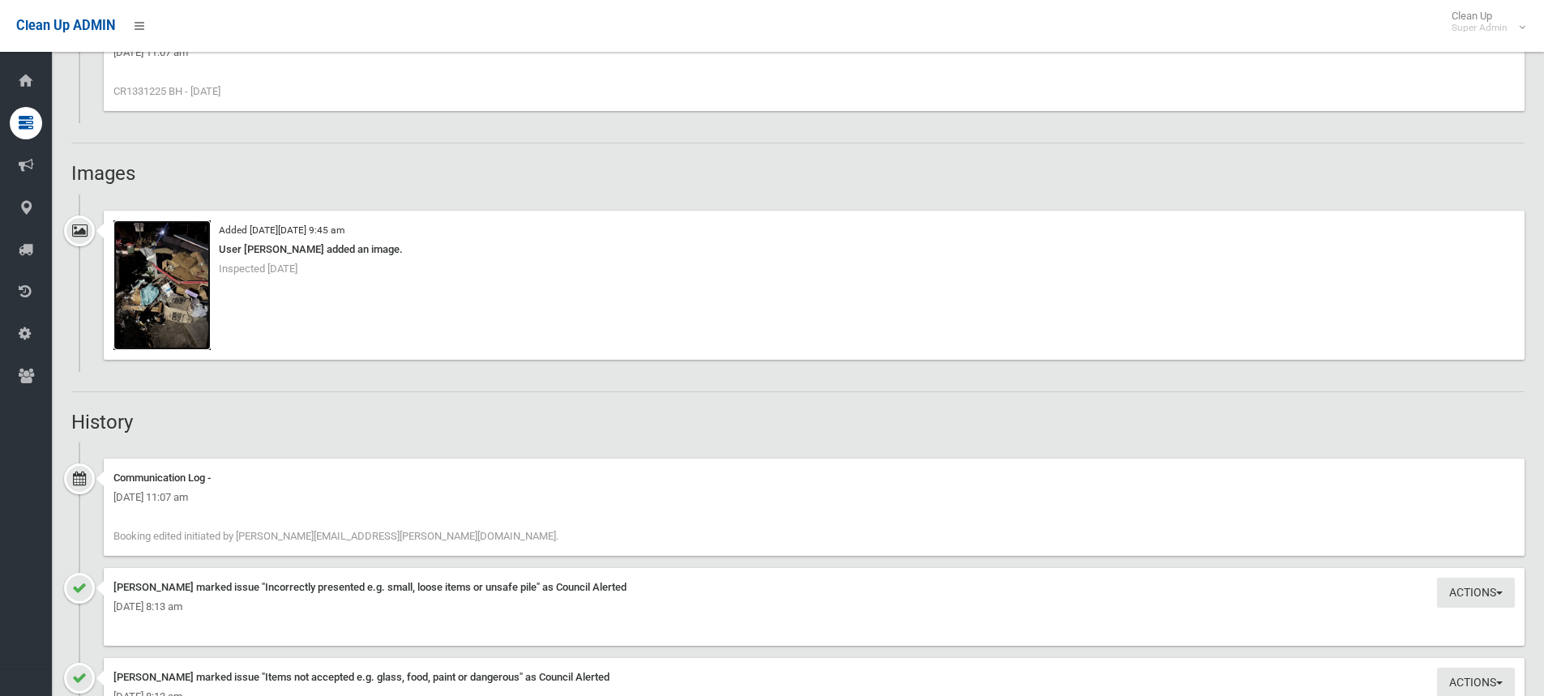
click at [175, 316] on img at bounding box center [161, 285] width 97 height 130
click at [186, 310] on img at bounding box center [161, 285] width 97 height 130
click at [806, 370] on div "Added [DATE][DATE] 9:45 am User [PERSON_NAME] added an image. Inspected [DATE]" at bounding box center [797, 291] width 1453 height 161
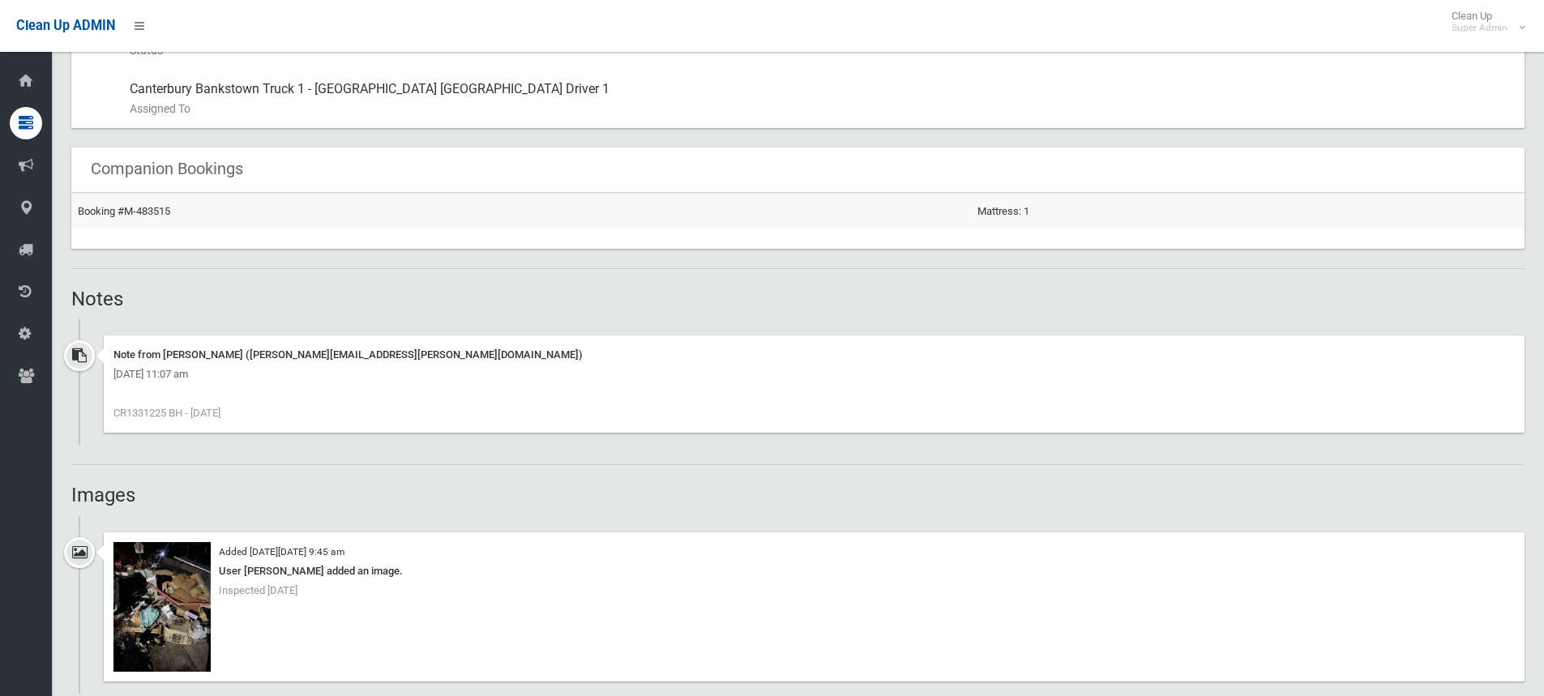
scroll to position [973, 0]
drag, startPoint x: 232, startPoint y: 420, endPoint x: 190, endPoint y: 417, distance: 41.5
click at [190, 417] on div "Note from [PERSON_NAME] ([PERSON_NAME][EMAIL_ADDRESS][PERSON_NAME][DOMAIN_NAME]…" at bounding box center [814, 386] width 1421 height 97
click at [536, 477] on div "Booking Details Actions View Booking Edit Booking Clone Booking Add Booking Ima…" at bounding box center [797, 623] width 1453 height 2866
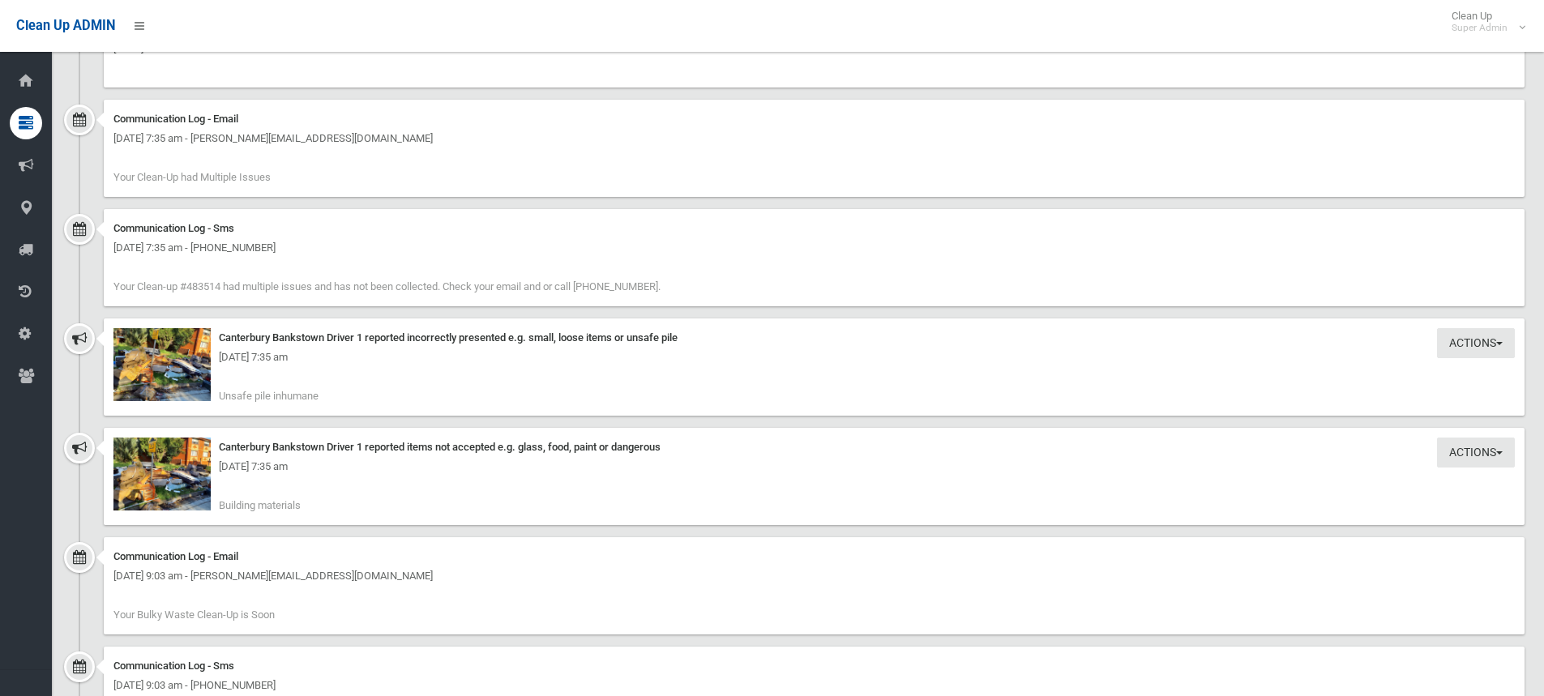
scroll to position [2107, 0]
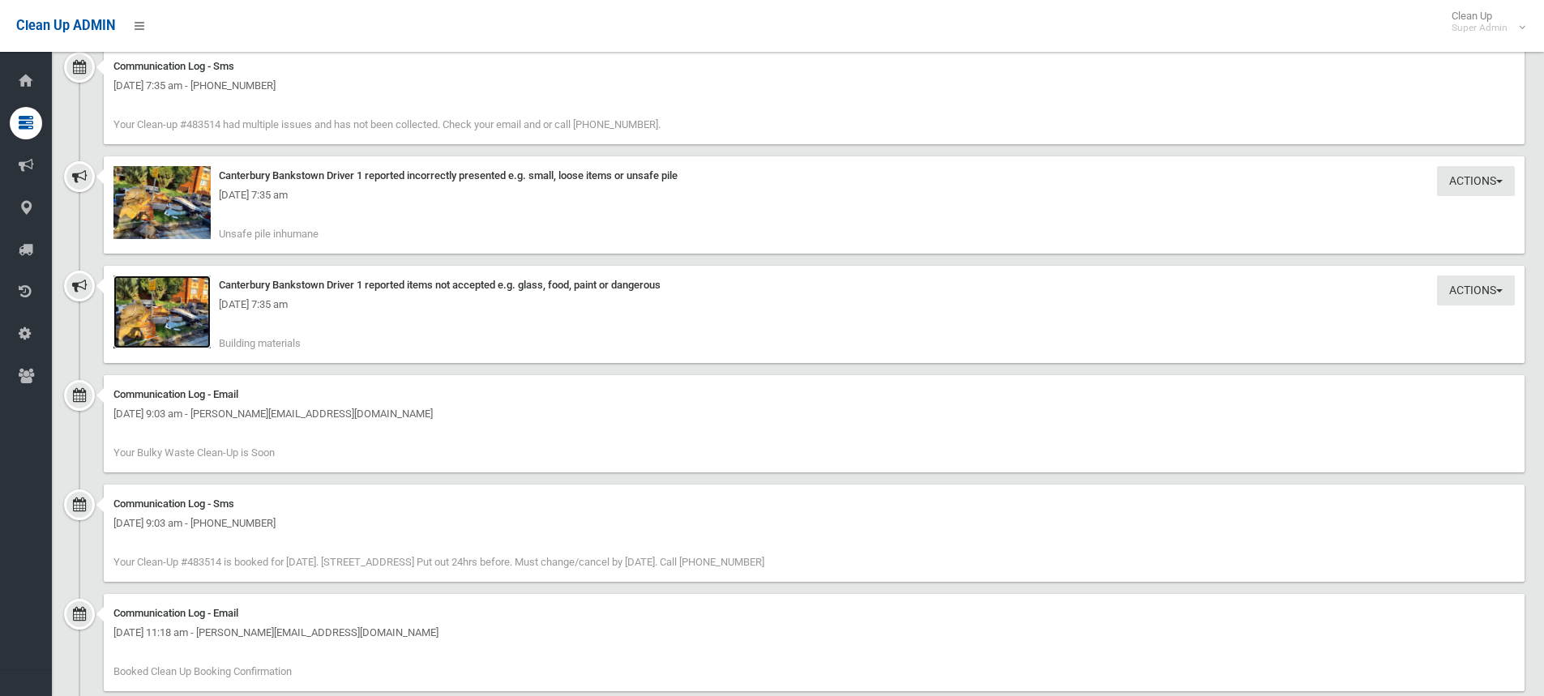
click at [185, 322] on img at bounding box center [161, 312] width 97 height 73
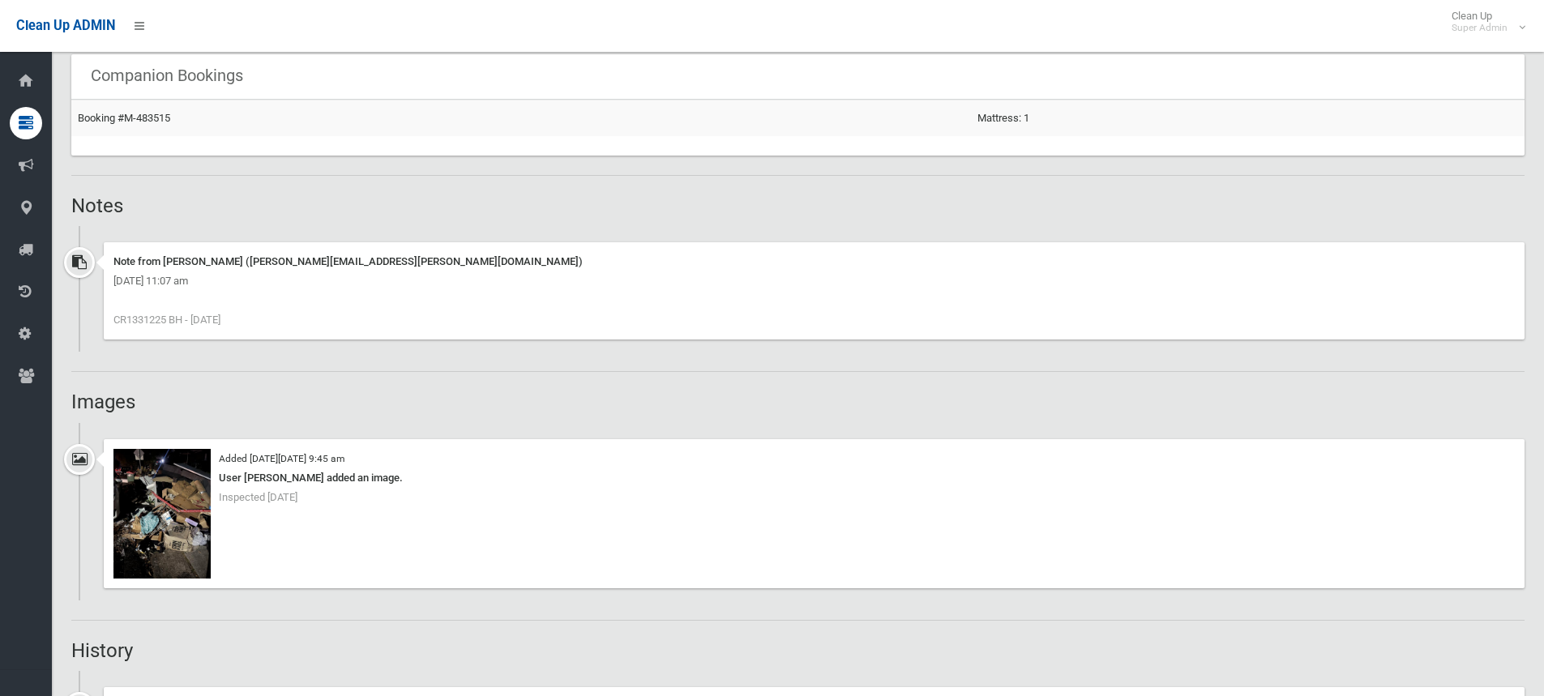
scroll to position [1066, 0]
drag, startPoint x: 168, startPoint y: 326, endPoint x: 127, endPoint y: 327, distance: 40.6
click at [127, 327] on span "CR1331225 BH - [DATE]" at bounding box center [166, 322] width 107 height 12
copy span "1331225"
